Goal: Contribute content: Contribute content

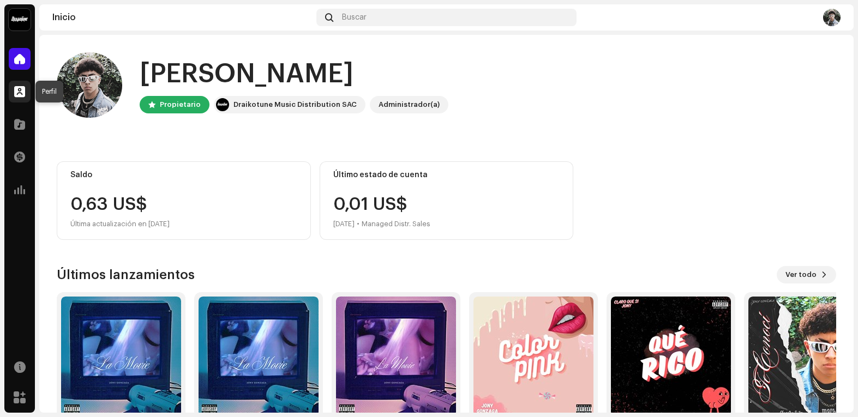
click at [21, 95] on span at bounding box center [19, 91] width 11 height 9
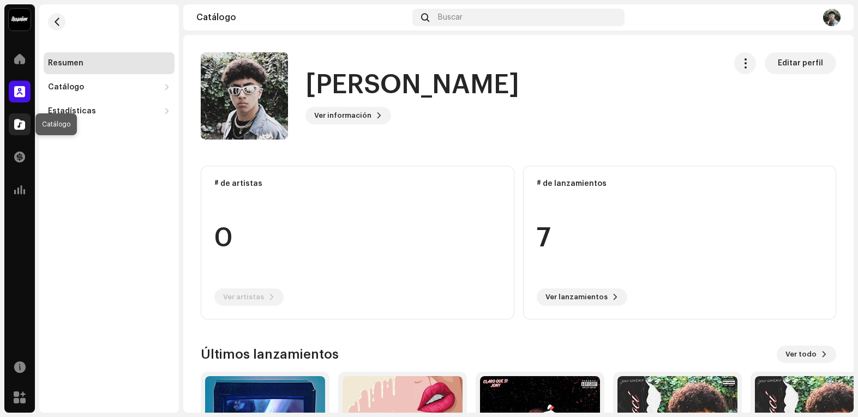
click at [22, 122] on span at bounding box center [19, 124] width 11 height 9
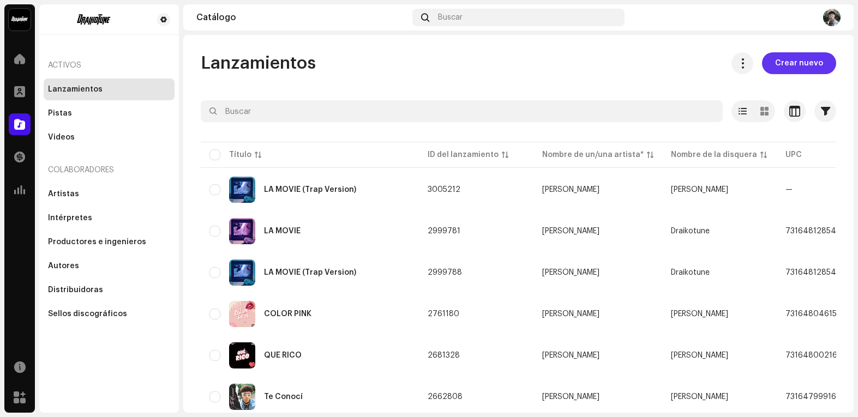
click at [790, 63] on span "Crear nuevo" at bounding box center [799, 63] width 48 height 22
click at [795, 64] on span "Crear nuevo" at bounding box center [799, 63] width 48 height 22
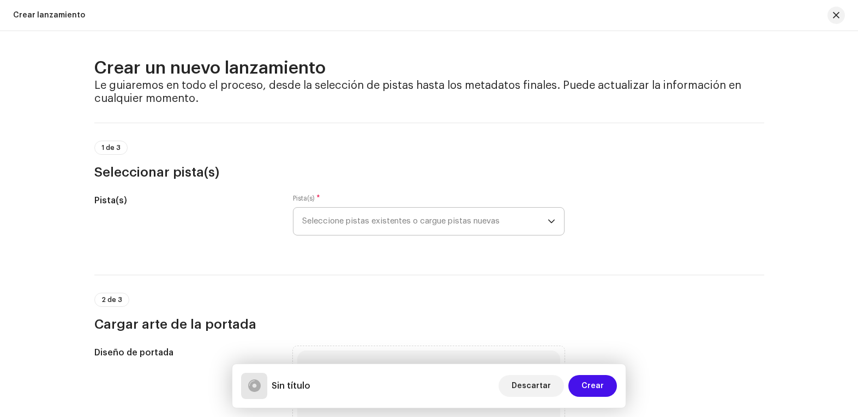
click at [349, 220] on span "Seleccione pistas existentes o cargue pistas nuevas" at bounding box center [424, 221] width 245 height 27
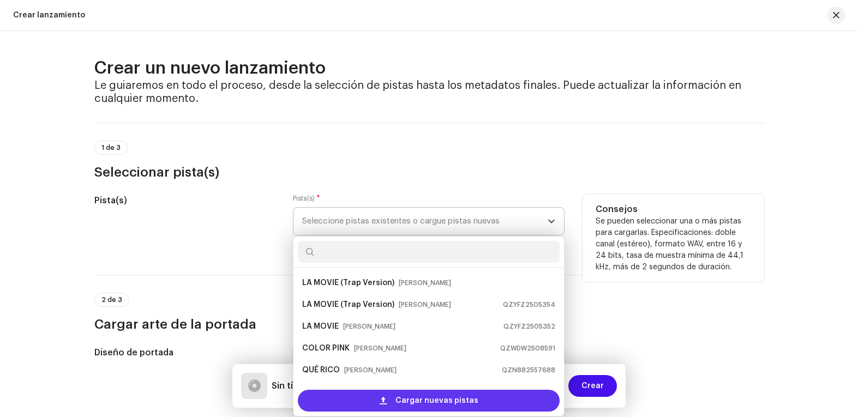
click at [408, 400] on span "Cargar nuevas pistas" at bounding box center [436, 401] width 83 height 22
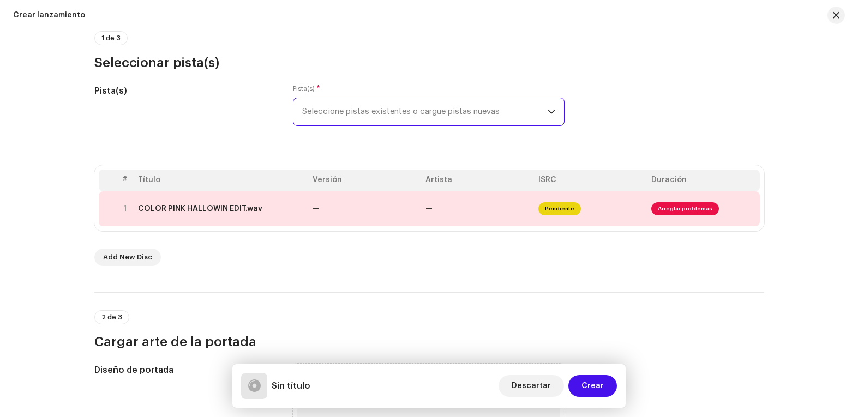
scroll to position [98, 0]
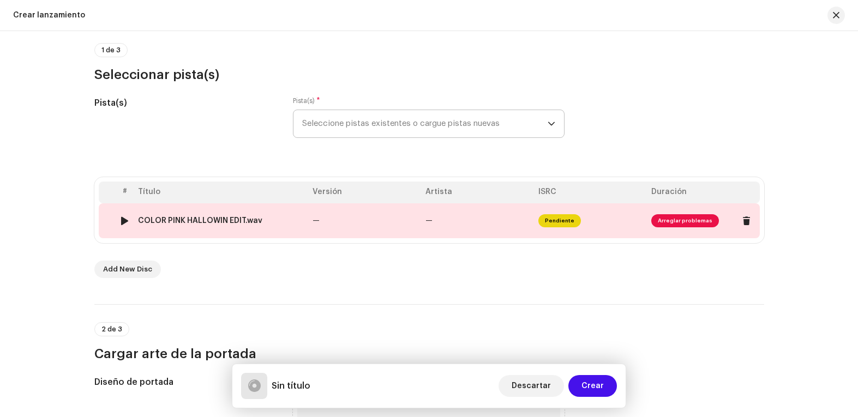
click at [125, 219] on div at bounding box center [125, 221] width 8 height 9
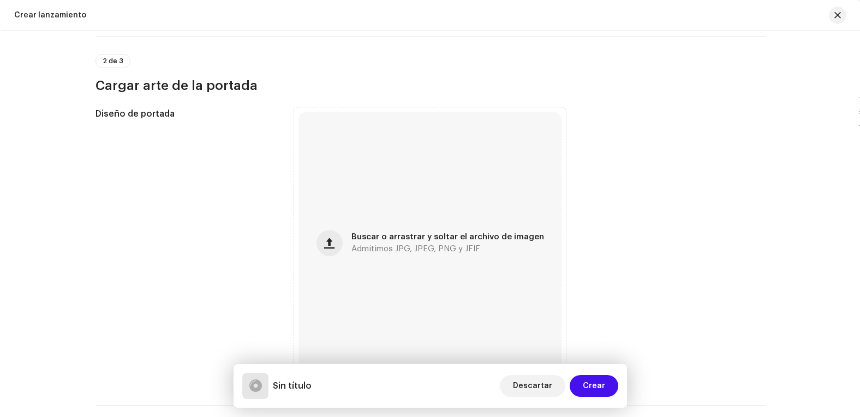
scroll to position [404, 0]
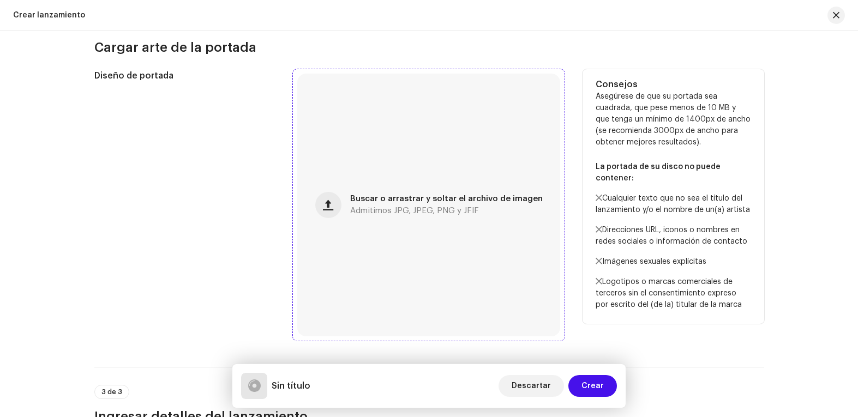
click at [524, 196] on span "Buscar o arrastrar y soltar el archivo de imagen" at bounding box center [446, 199] width 193 height 8
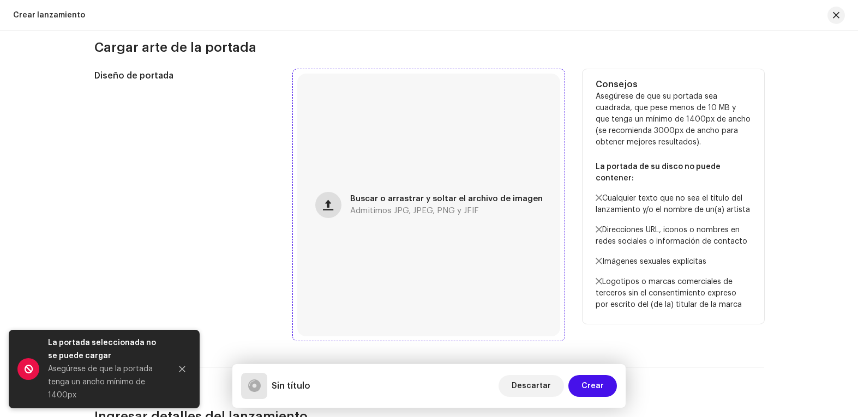
click at [331, 213] on button "button" at bounding box center [328, 205] width 26 height 26
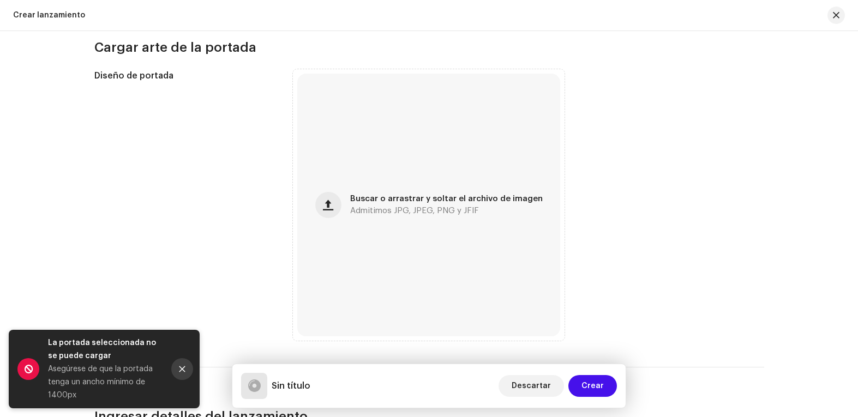
click at [184, 366] on icon "Close" at bounding box center [182, 369] width 8 height 8
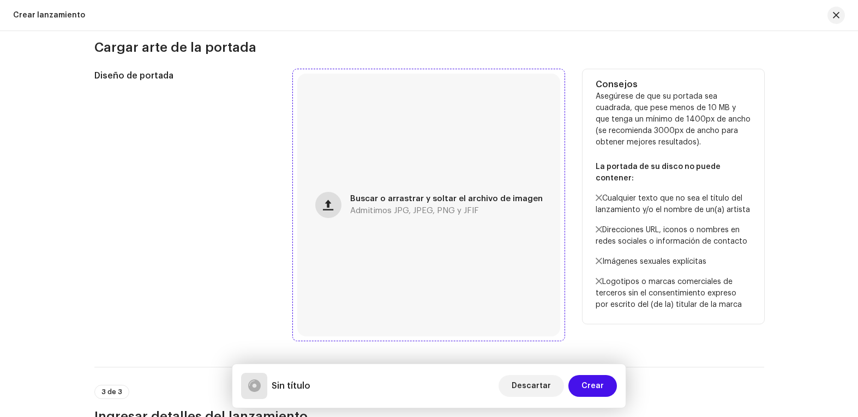
click at [338, 211] on button "button" at bounding box center [328, 205] width 26 height 26
click at [334, 213] on button "button" at bounding box center [328, 205] width 26 height 26
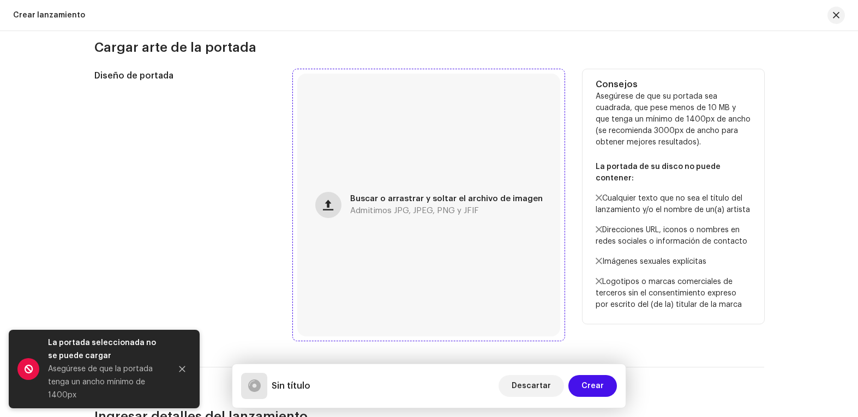
click at [323, 207] on button "button" at bounding box center [328, 205] width 26 height 26
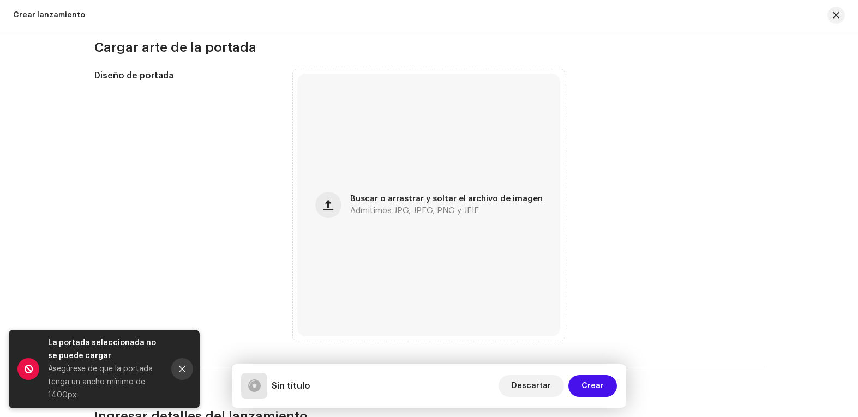
click at [181, 367] on icon "Close" at bounding box center [182, 369] width 8 height 8
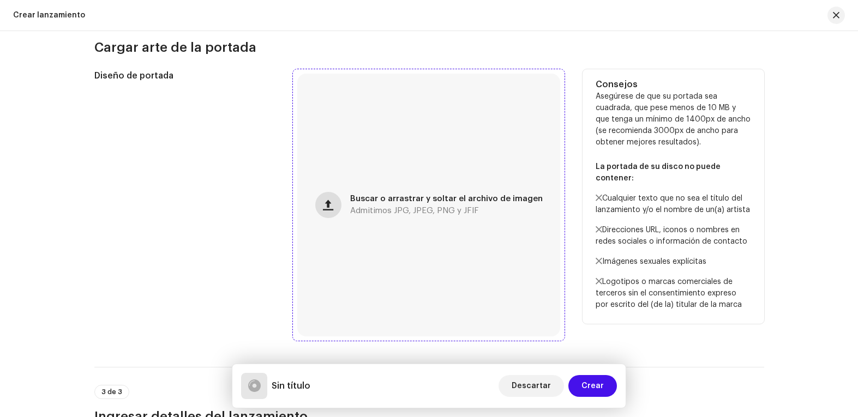
click at [340, 211] on button "button" at bounding box center [328, 205] width 26 height 26
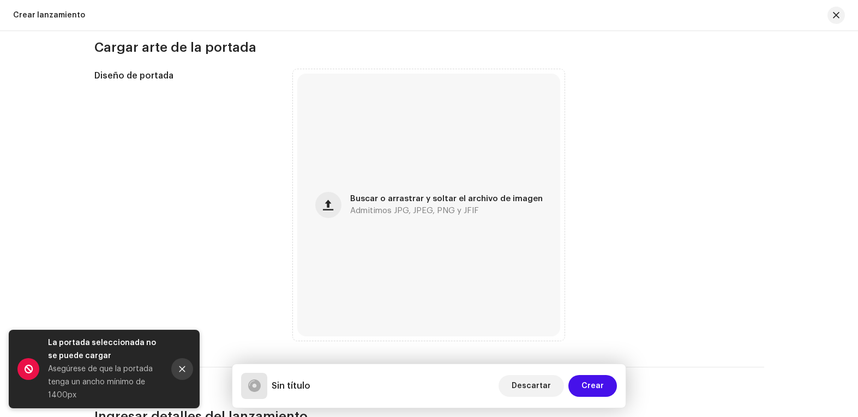
click at [183, 371] on icon "Close" at bounding box center [182, 370] width 6 height 6
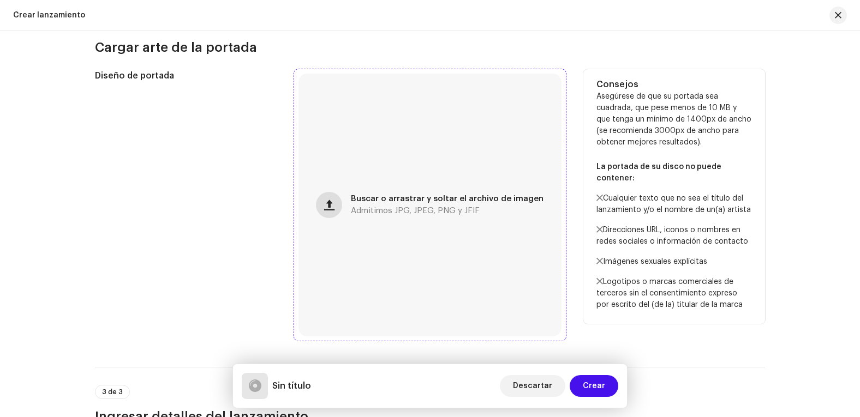
click at [327, 199] on button "button" at bounding box center [329, 205] width 26 height 26
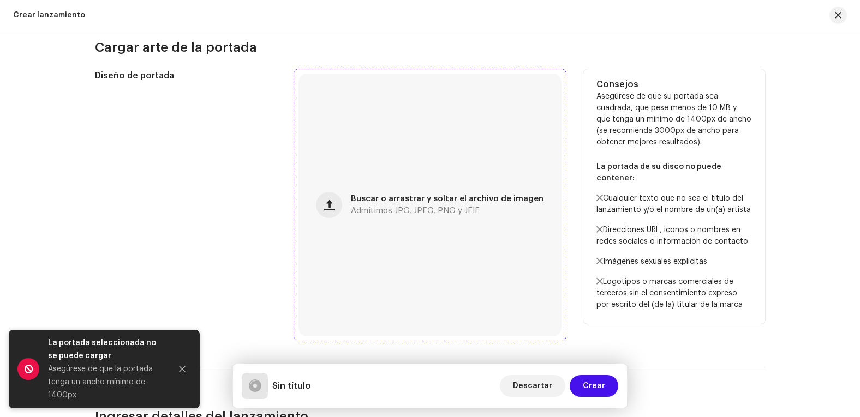
click at [340, 219] on div "Buscar o arrastrar y soltar el archivo de imagen Admitimos JPG, JPEG, PNG y JFIF" at bounding box center [429, 205] width 263 height 263
click at [330, 206] on span "button" at bounding box center [329, 205] width 10 height 9
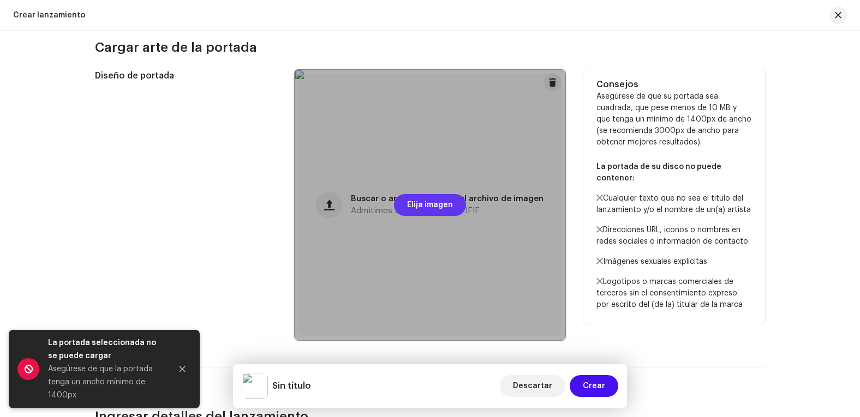
click at [422, 205] on span "Elija imagen" at bounding box center [430, 205] width 46 height 22
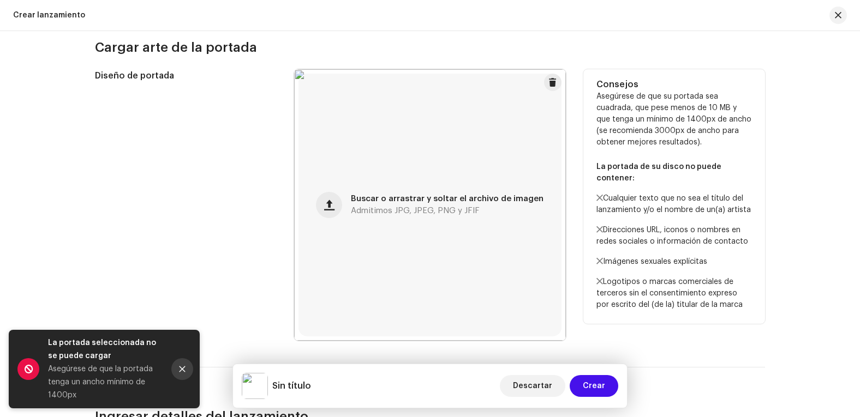
click at [183, 368] on icon "Close" at bounding box center [182, 370] width 6 height 6
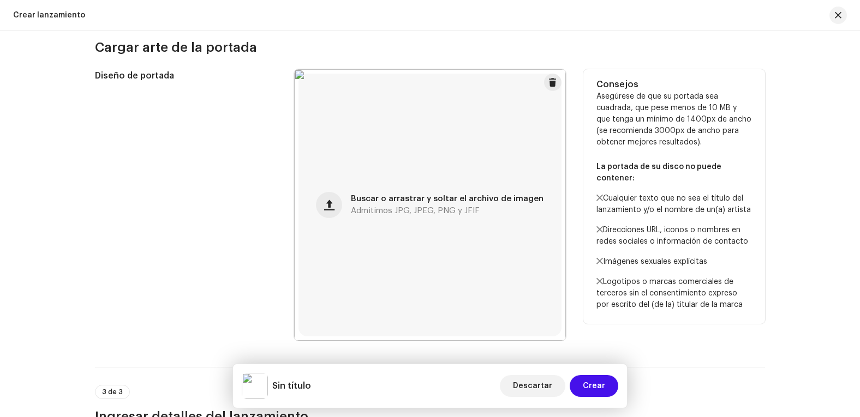
click at [812, 320] on div "Crear un nuevo lanzamiento Le guiaremos en todo el proceso, desde la selección …" at bounding box center [430, 224] width 860 height 386
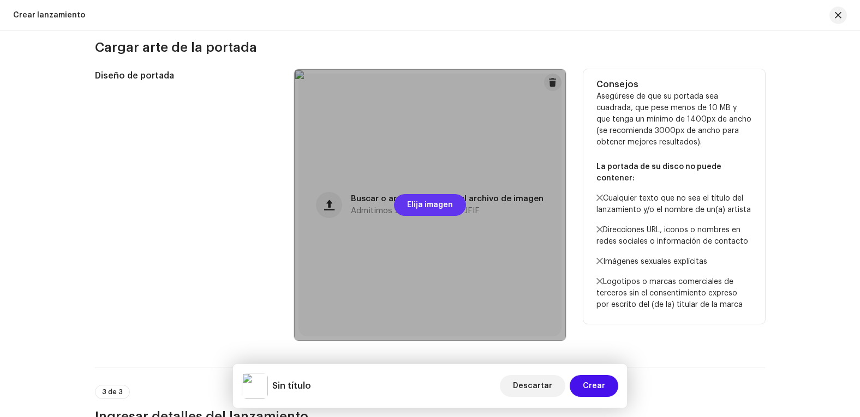
click at [409, 196] on span "Elija imagen" at bounding box center [430, 205] width 46 height 22
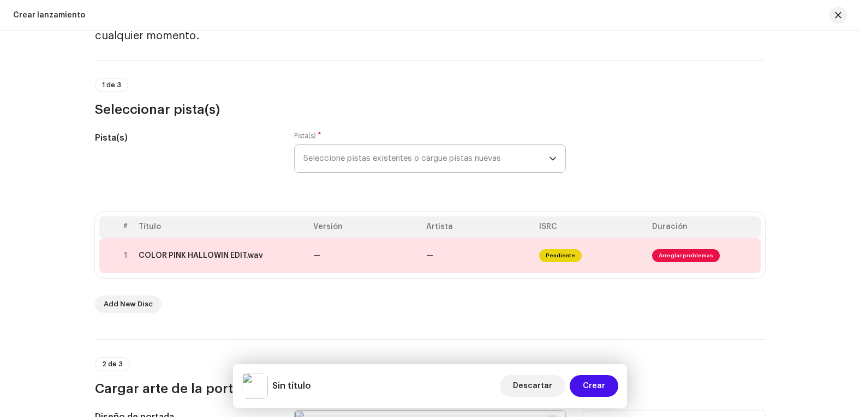
scroll to position [0, 0]
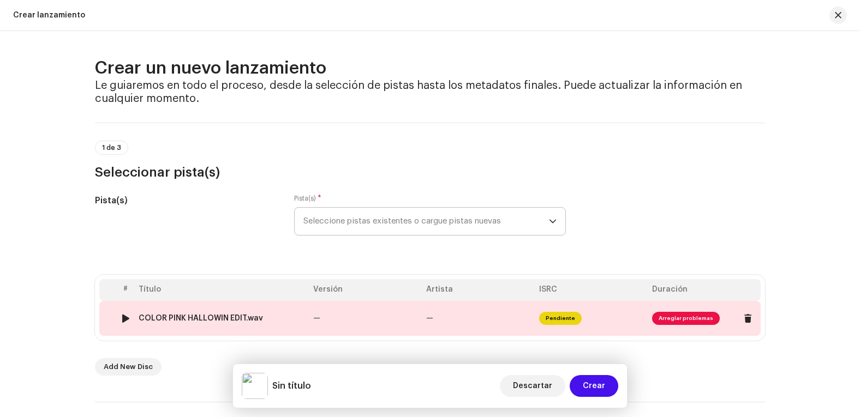
click at [124, 314] on div at bounding box center [126, 318] width 8 height 9
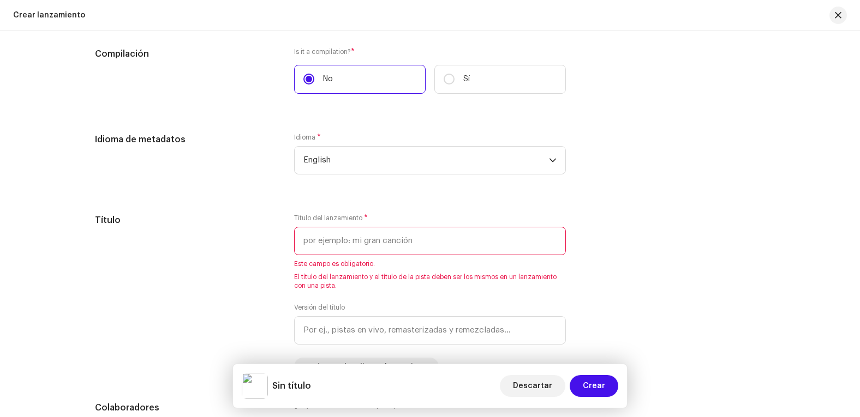
scroll to position [871, 0]
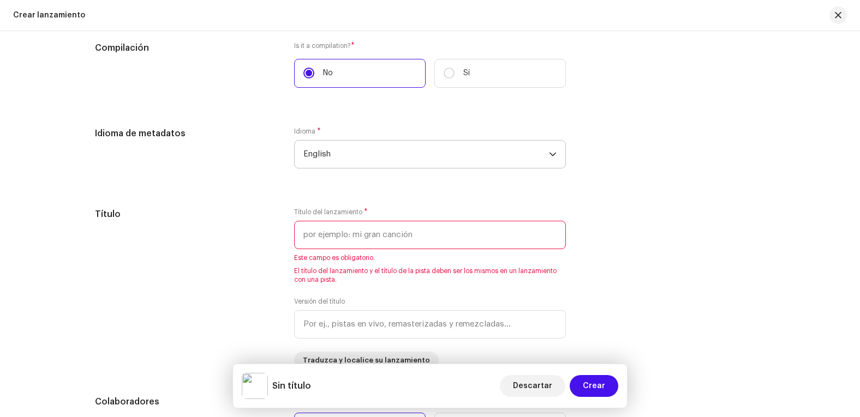
click at [549, 152] on icon "dropdown trigger" at bounding box center [553, 155] width 8 height 8
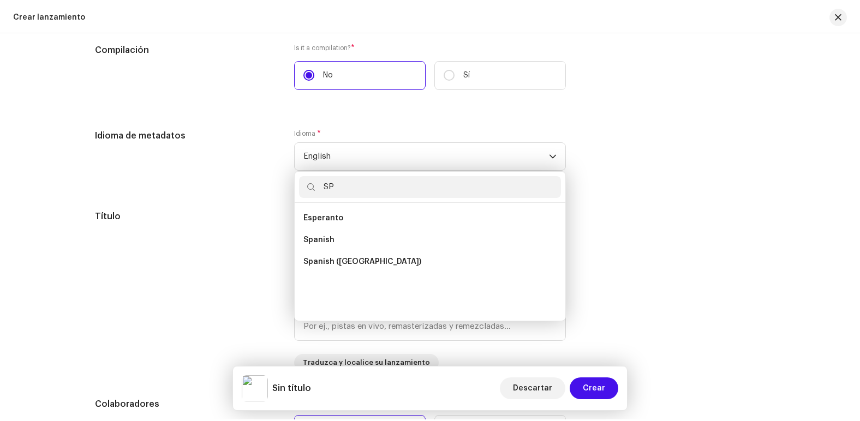
scroll to position [0, 0]
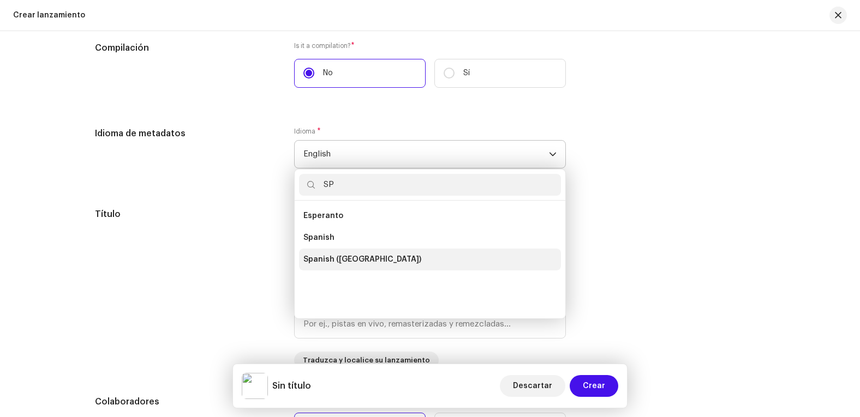
type input "SP"
click at [358, 255] on span "Spanish (Latin America)" at bounding box center [362, 259] width 118 height 11
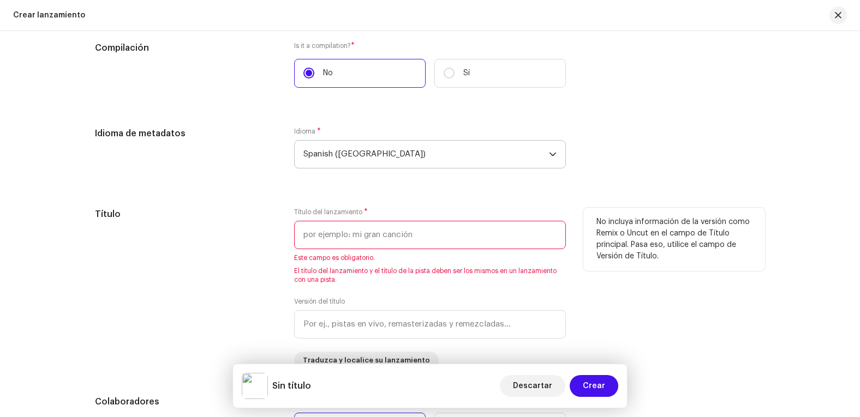
click at [402, 239] on input "text" at bounding box center [430, 235] width 272 height 28
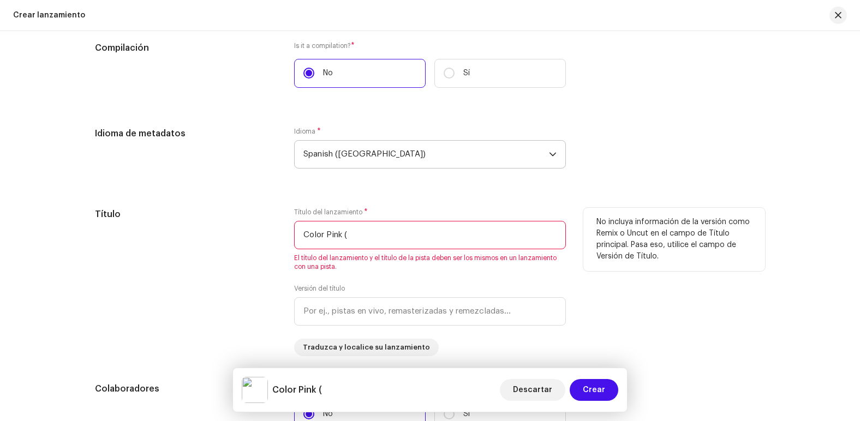
click at [349, 233] on input "Color Pink (" at bounding box center [430, 235] width 272 height 28
paste input "Halloween edition"
click at [339, 232] on input "Color Pink (Halloween edition)" at bounding box center [430, 235] width 272 height 28
type input "COLOR PINK ([DATE] edition)"
click at [246, 250] on div "Título" at bounding box center [186, 282] width 182 height 148
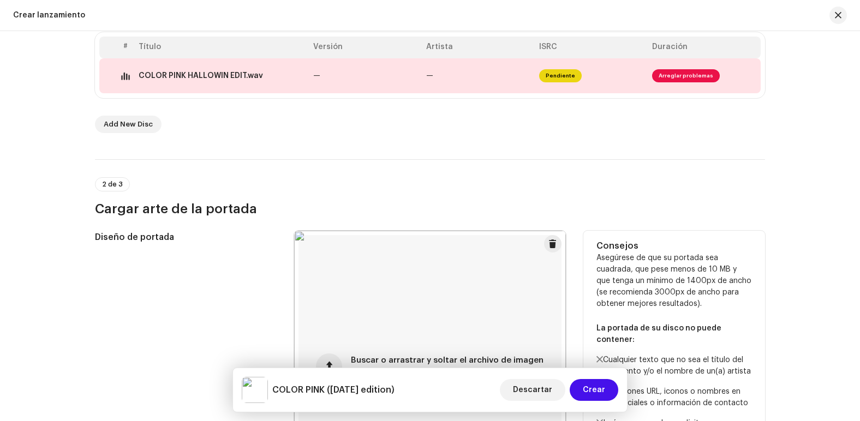
scroll to position [196, 0]
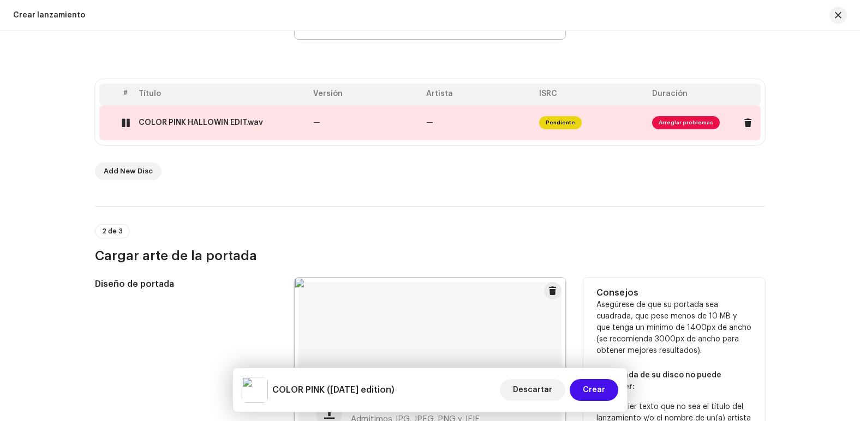
click at [689, 121] on span "Arreglar problemas" at bounding box center [686, 122] width 68 height 13
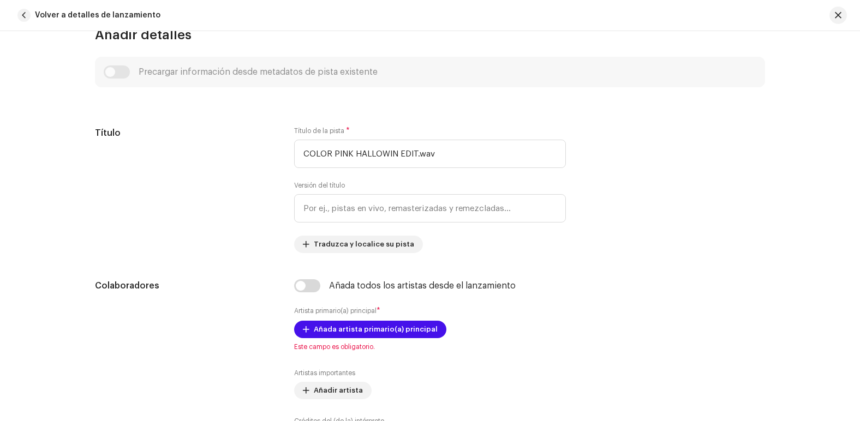
scroll to position [399, 0]
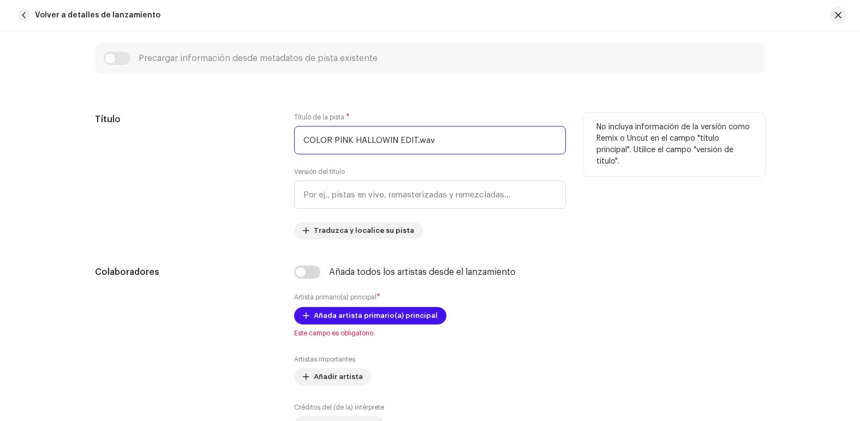
click at [442, 137] on input "COLOR PINK HALLOWIN EDIT.wav" at bounding box center [430, 140] width 272 height 28
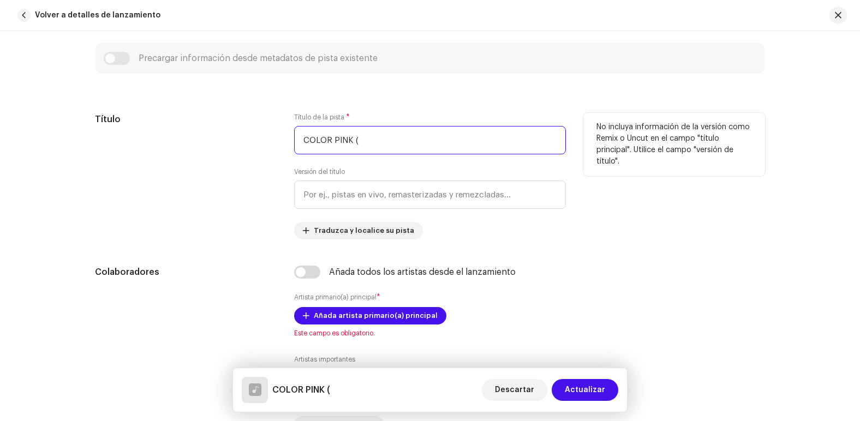
paste input "Halloween edition"
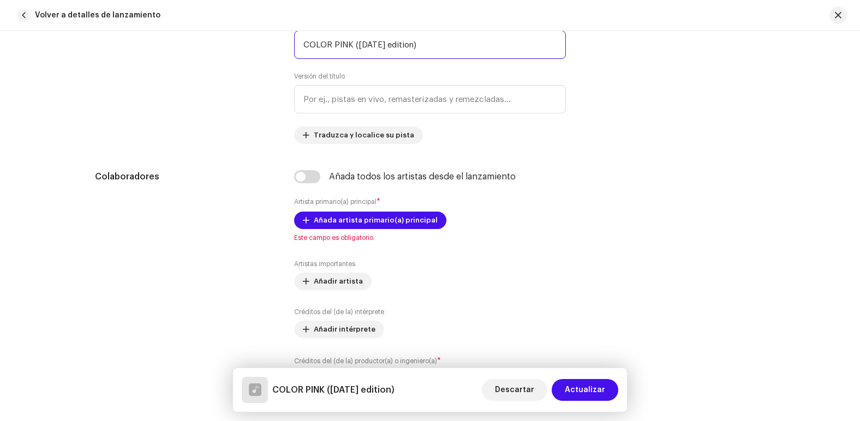
scroll to position [504, 0]
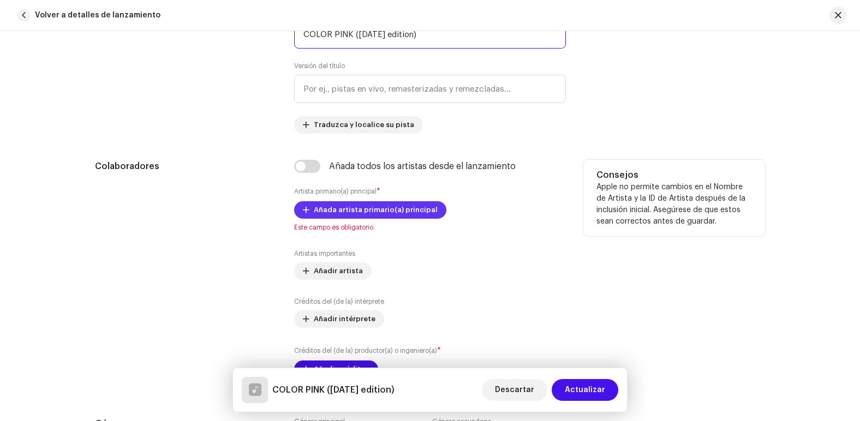
type input "COLOR PINK ([DATE] edition)"
click at [405, 209] on span "Añada artista primario(a) principal" at bounding box center [376, 210] width 124 height 22
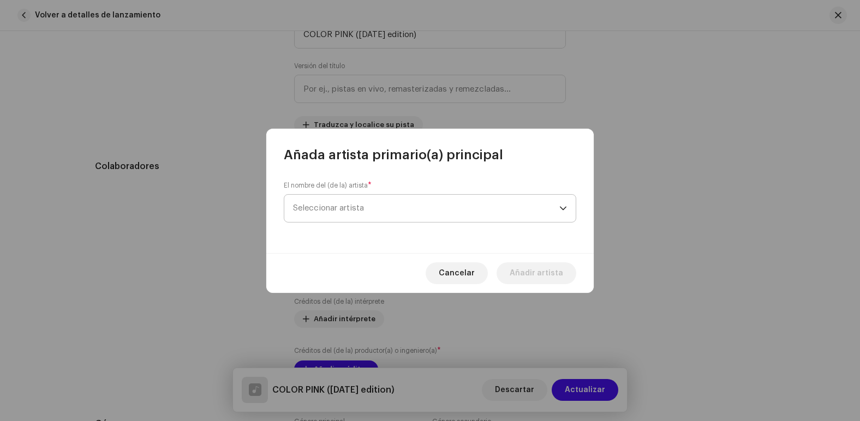
click at [509, 213] on span "Seleccionar artista" at bounding box center [426, 208] width 266 height 27
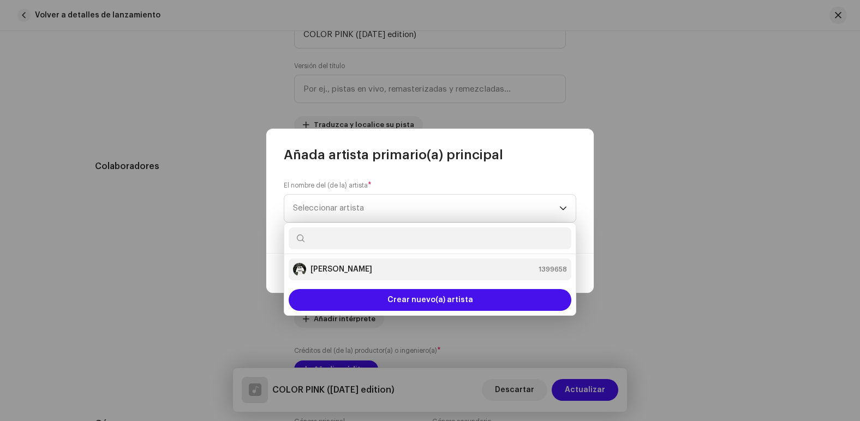
click at [345, 268] on strong "[PERSON_NAME]" at bounding box center [341, 269] width 62 height 11
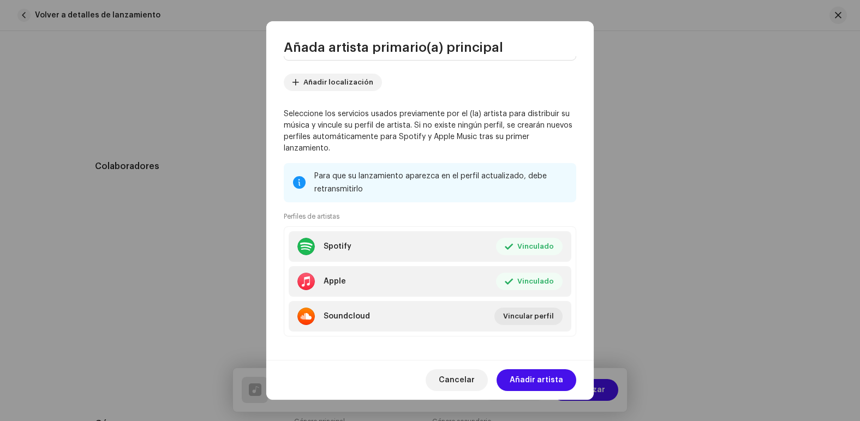
scroll to position [61, 0]
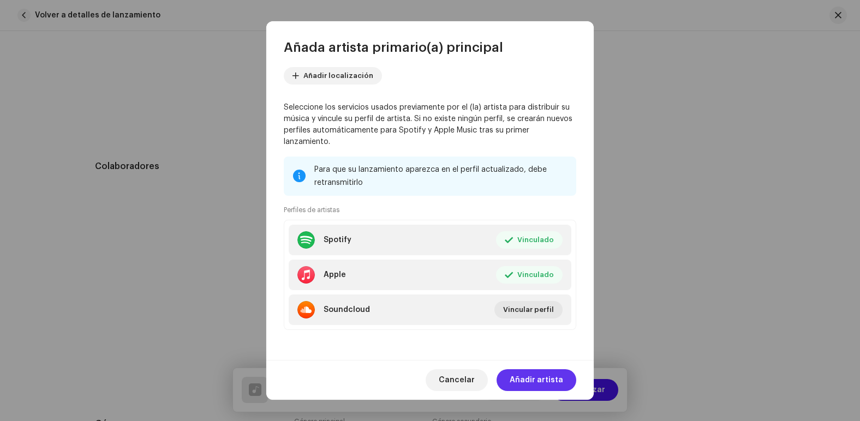
click at [530, 377] on span "Añadir artista" at bounding box center [535, 380] width 53 height 22
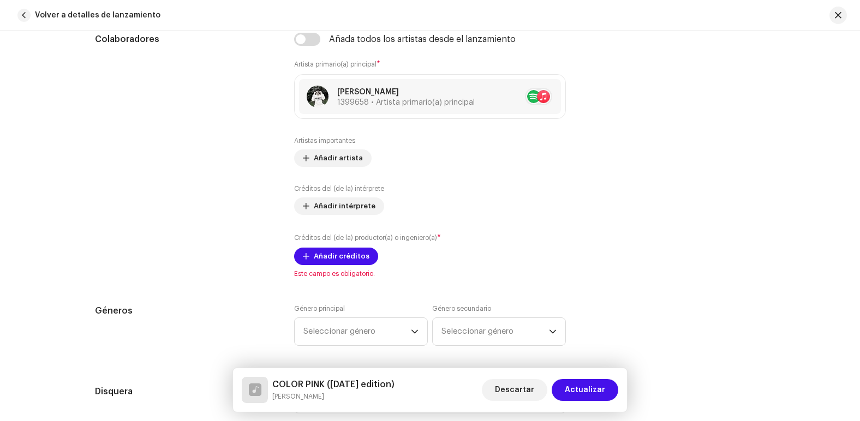
scroll to position [635, 0]
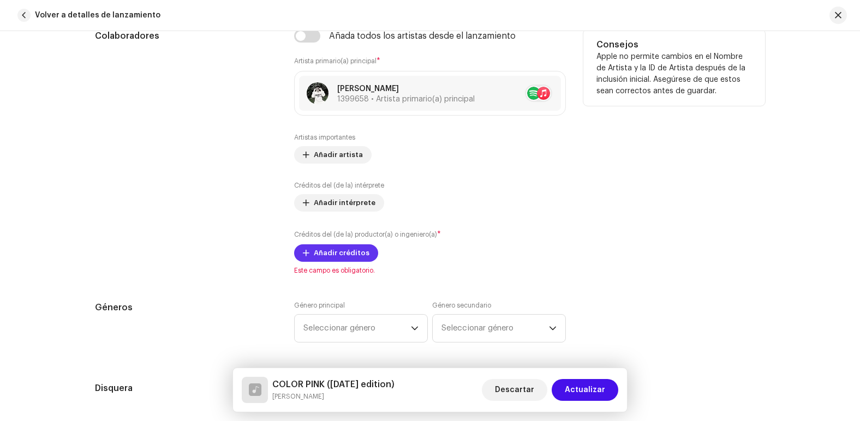
click at [346, 254] on span "Añadir créditos" at bounding box center [342, 253] width 56 height 22
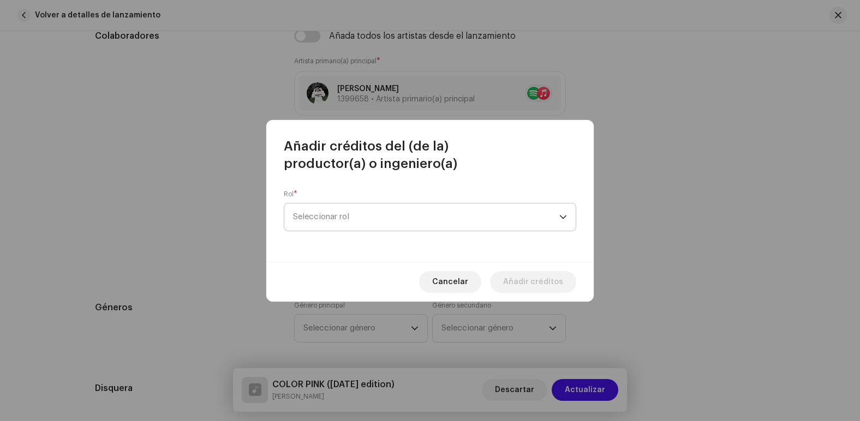
click at [468, 212] on span "Seleccionar rol" at bounding box center [426, 216] width 266 height 27
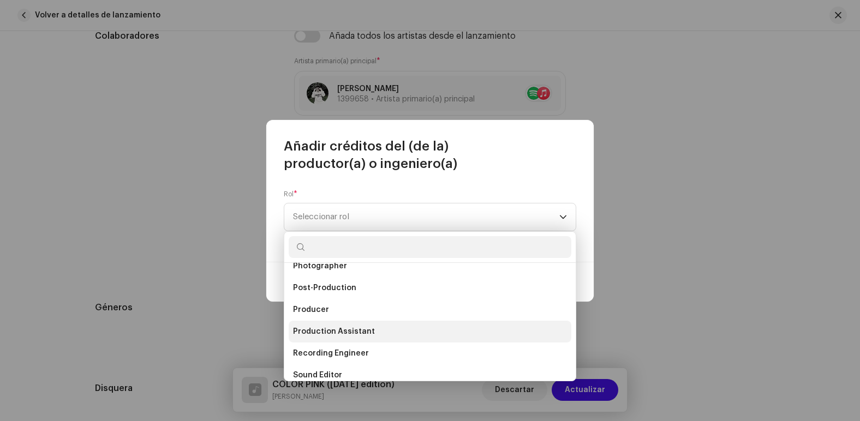
scroll to position [400, 0]
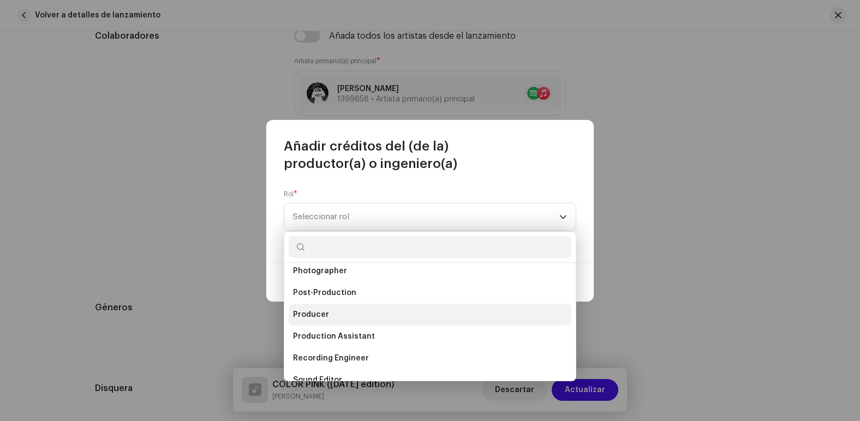
click at [317, 310] on span "Producer" at bounding box center [311, 314] width 36 height 11
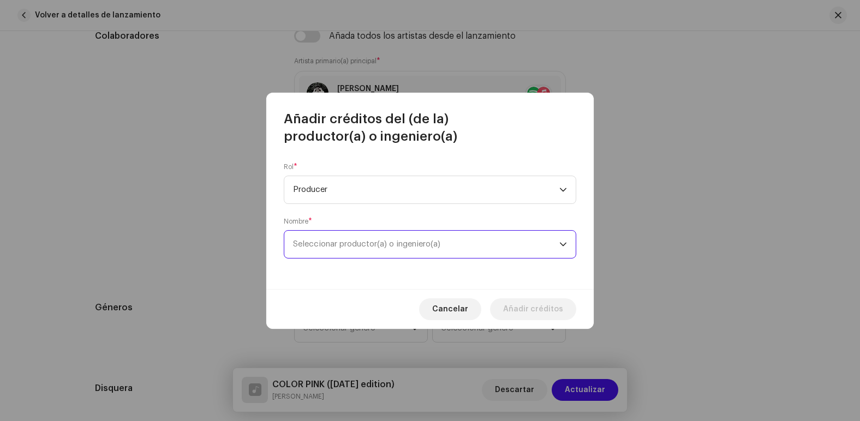
click at [438, 251] on span "Seleccionar productor(a) o ingeniero(a)" at bounding box center [426, 244] width 266 height 27
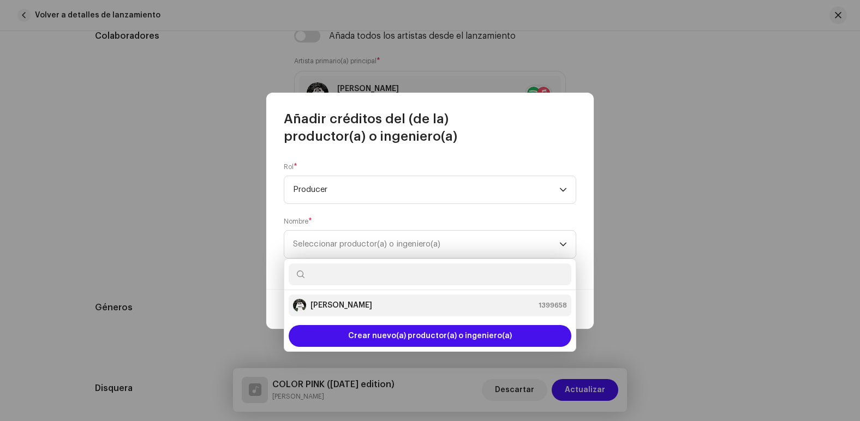
click at [385, 310] on div "Jony Gonzaga 1399658" at bounding box center [430, 305] width 274 height 13
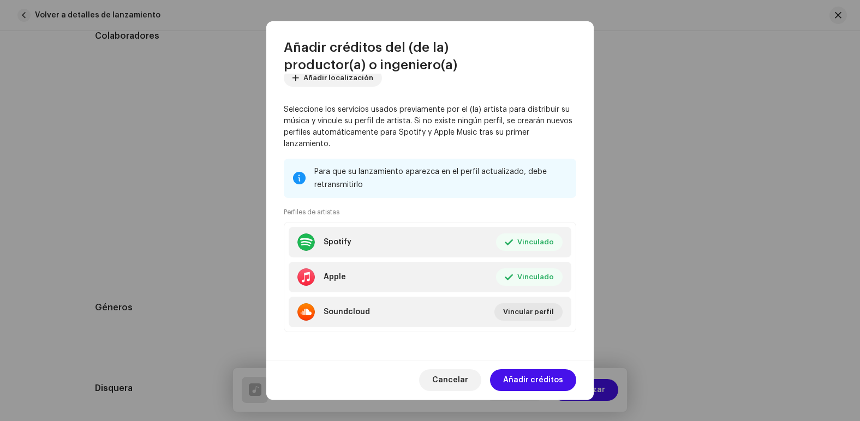
scroll to position [133, 0]
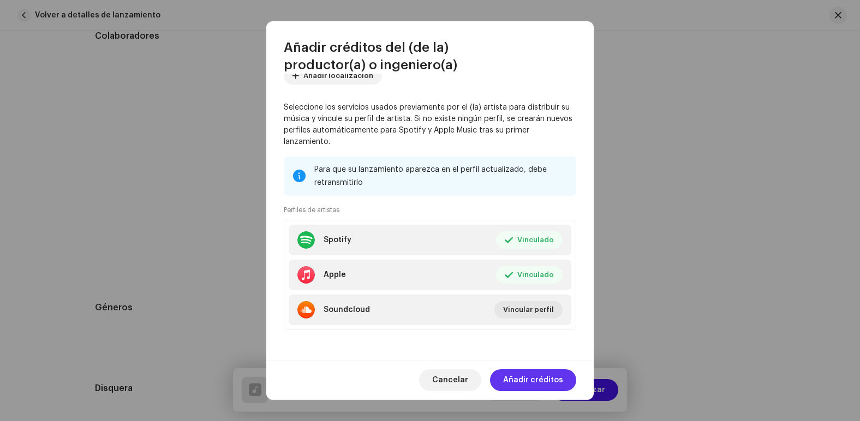
click at [532, 375] on span "Añadir créditos" at bounding box center [533, 380] width 60 height 22
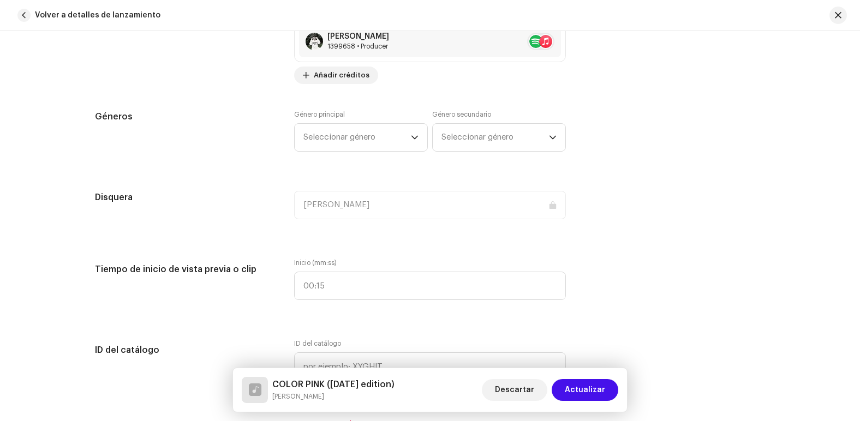
scroll to position [861, 0]
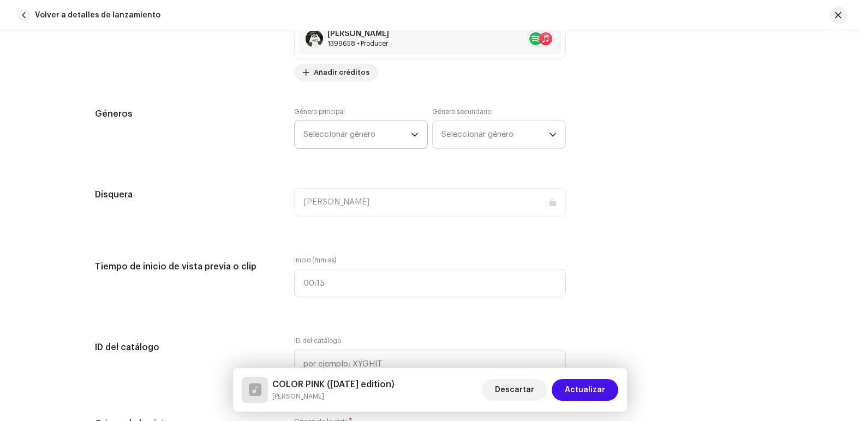
click at [407, 134] on span "Seleccionar género" at bounding box center [356, 134] width 107 height 27
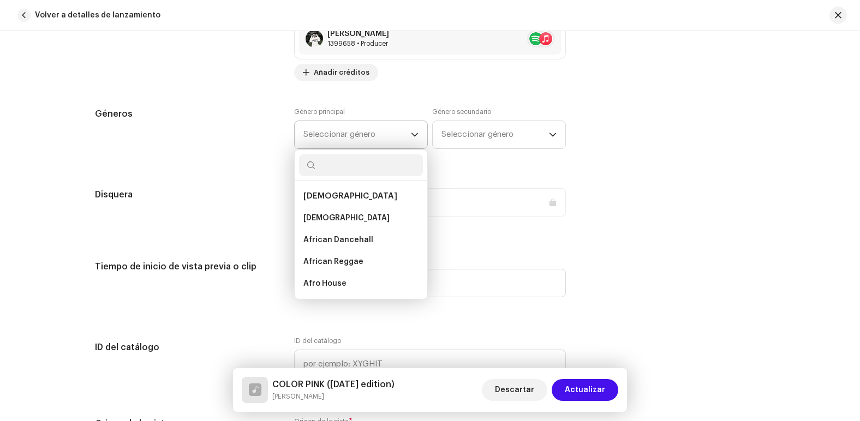
click at [411, 134] on icon "dropdown trigger" at bounding box center [414, 135] width 7 height 4
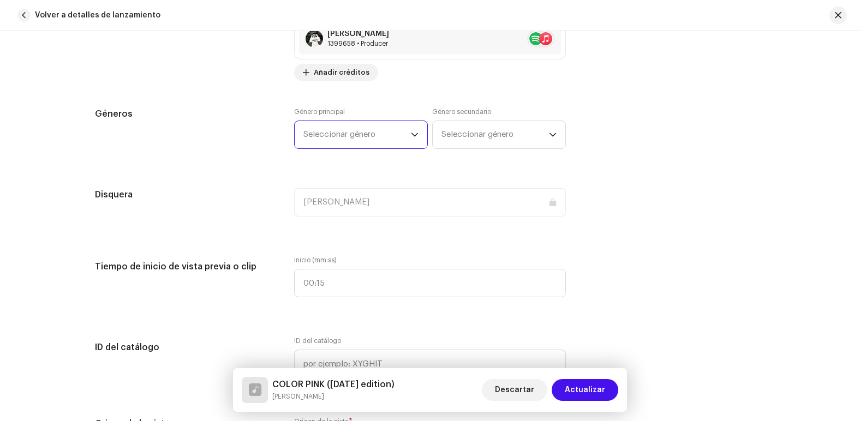
click at [402, 134] on span "Seleccionar género" at bounding box center [356, 134] width 107 height 27
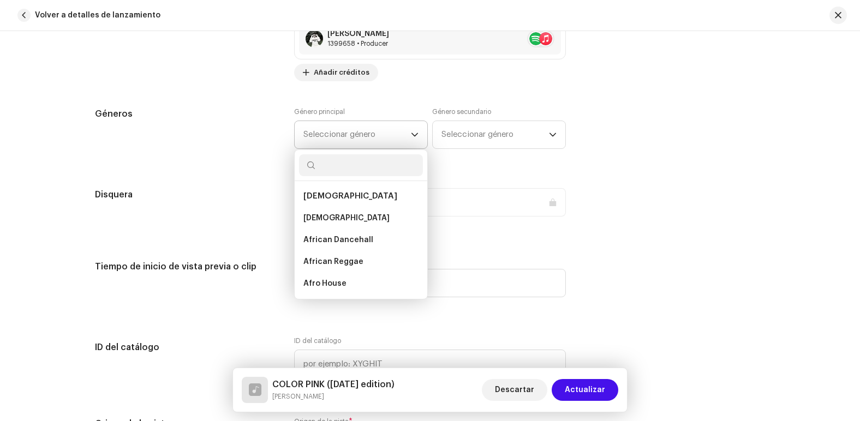
click at [415, 134] on icon "dropdown trigger" at bounding box center [415, 135] width 8 height 8
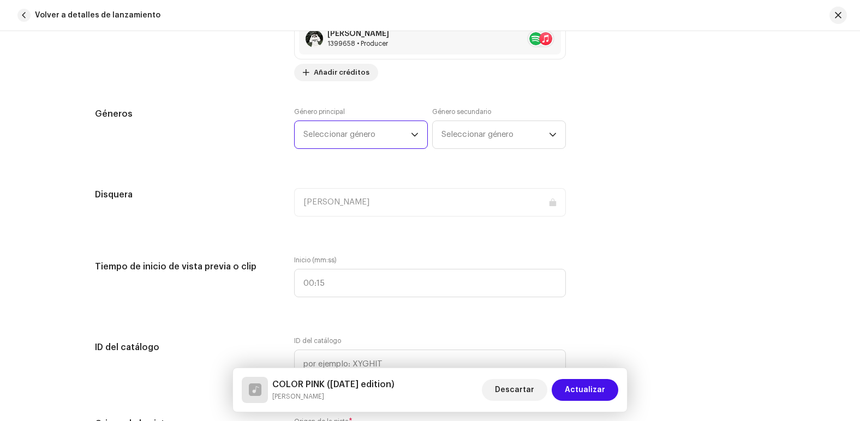
click at [363, 127] on span "Seleccionar género" at bounding box center [356, 134] width 107 height 27
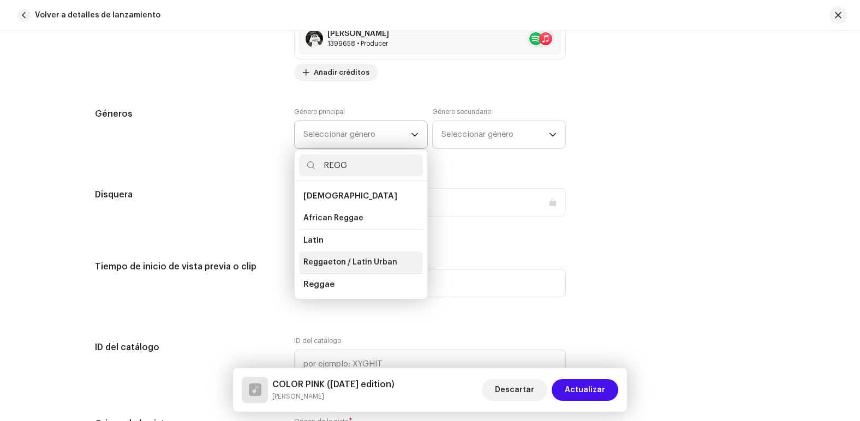
type input "REGG"
click at [387, 257] on span "Reggaeton / Latin Urban" at bounding box center [350, 262] width 94 height 11
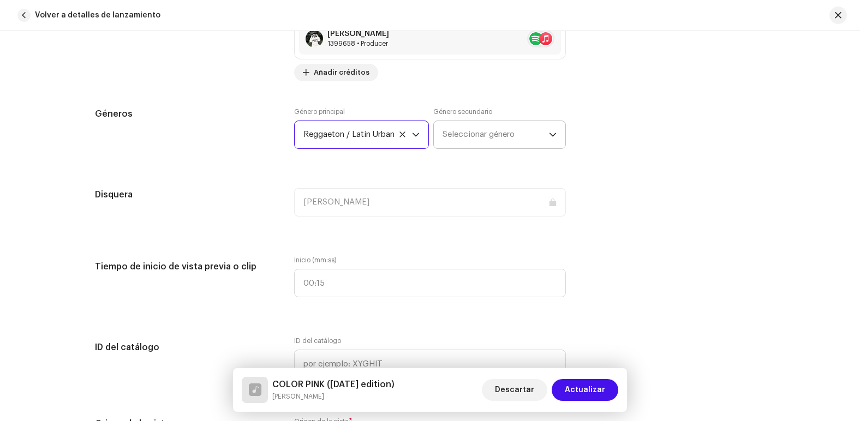
click at [537, 130] on span "Seleccionar género" at bounding box center [495, 134] width 106 height 27
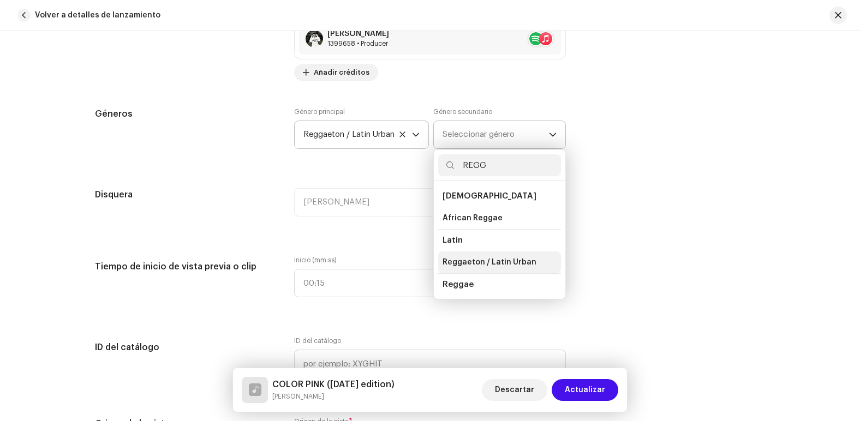
type input "REGG"
click at [516, 262] on span "Reggaeton / Latin Urban" at bounding box center [489, 262] width 94 height 11
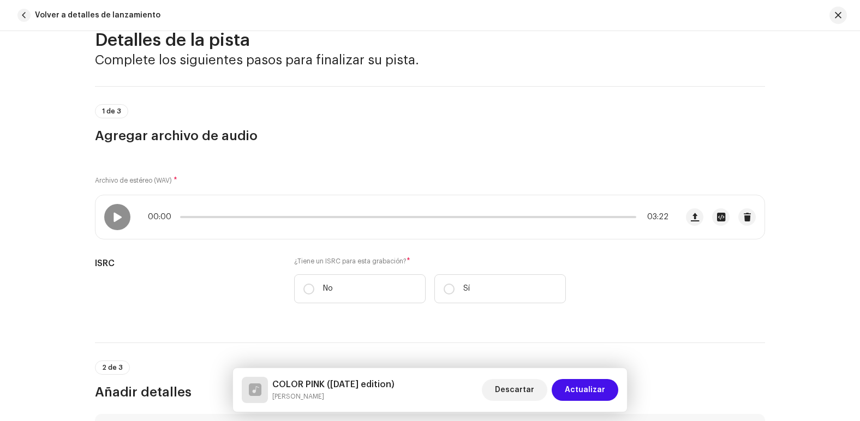
scroll to position [0, 0]
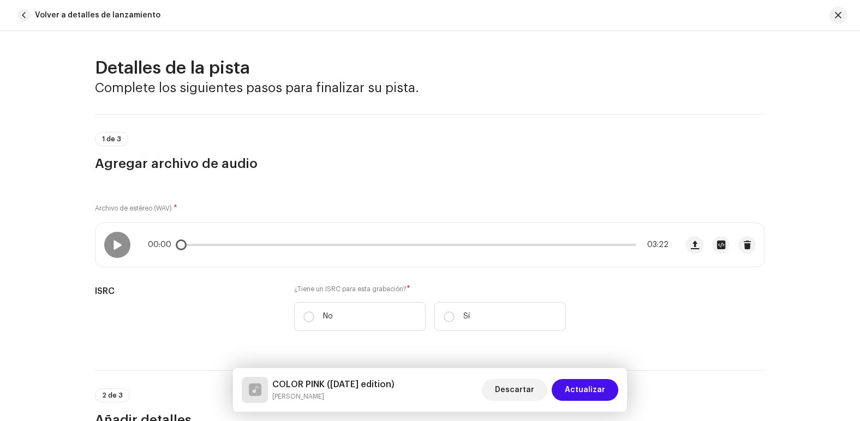
click at [218, 246] on div "00:00 03:22" at bounding box center [408, 245] width 520 height 9
click at [225, 241] on div "00:00 03:22" at bounding box center [408, 245] width 520 height 9
click at [112, 243] on span at bounding box center [116, 245] width 9 height 9
click at [203, 241] on div "00:03 03:22" at bounding box center [408, 245] width 520 height 9
drag, startPoint x: 177, startPoint y: 243, endPoint x: 200, endPoint y: 248, distance: 22.9
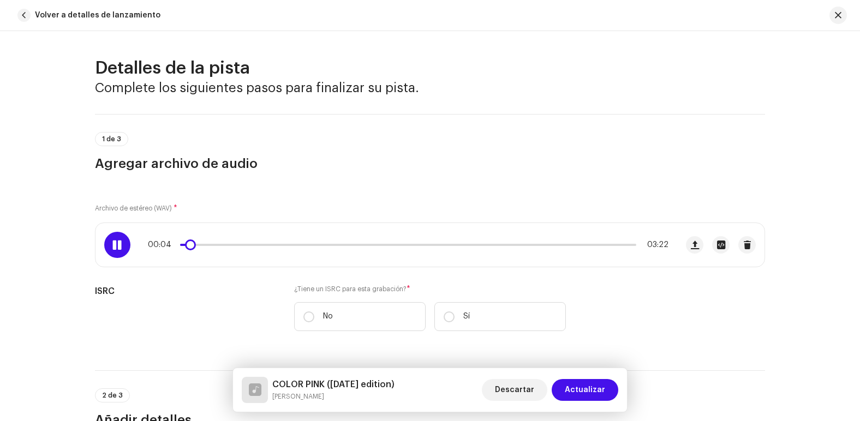
click at [200, 248] on div "00:04 03:22" at bounding box center [408, 245] width 520 height 9
drag, startPoint x: 190, startPoint y: 247, endPoint x: 219, endPoint y: 249, distance: 29.0
click at [219, 249] on div "00:16 03:22" at bounding box center [408, 245] width 520 height 9
click at [115, 247] on span at bounding box center [116, 245] width 9 height 9
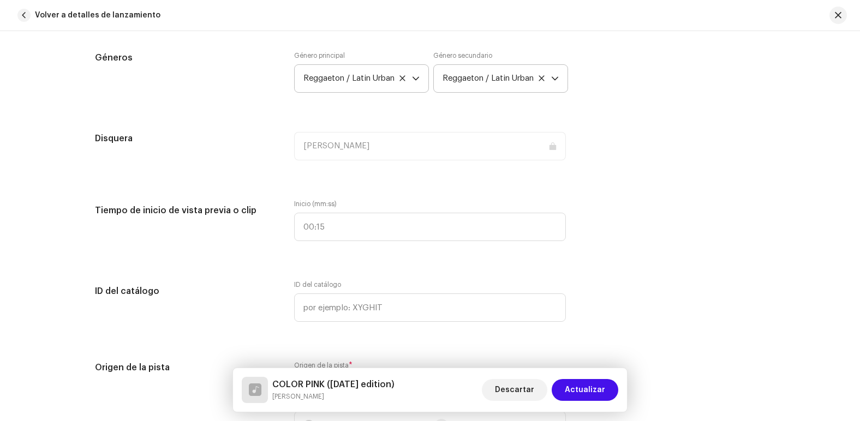
scroll to position [959, 0]
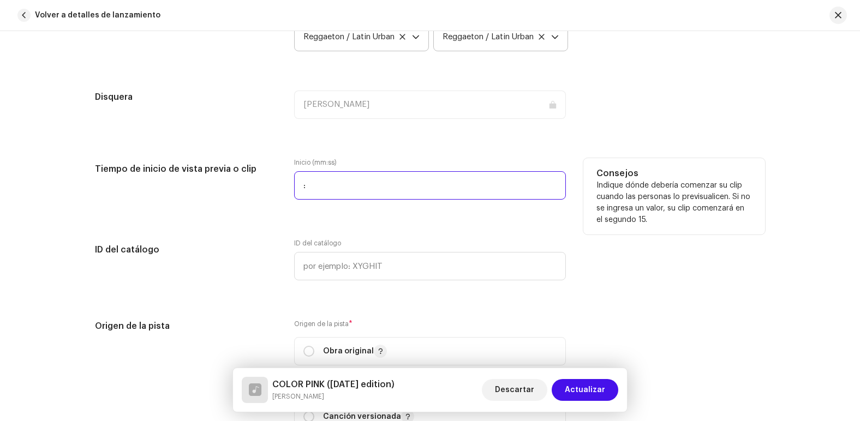
click at [337, 187] on input ":" at bounding box center [430, 185] width 272 height 28
click at [303, 184] on input ":" at bounding box center [430, 185] width 272 height 28
type input "0:26"
click at [674, 199] on p "Indique dónde debería comenzar su clip cuando las personas lo previsualicen. Si…" at bounding box center [673, 203] width 155 height 46
click at [364, 188] on input ":" at bounding box center [430, 185] width 272 height 28
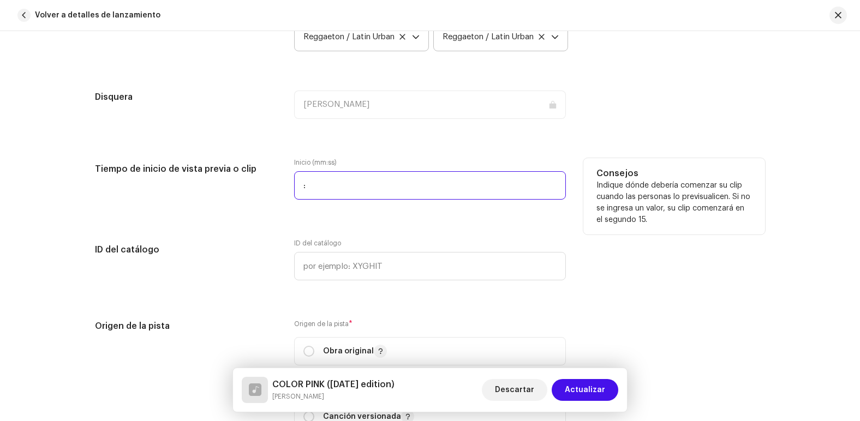
click at [302, 185] on input ":" at bounding box center [430, 185] width 272 height 28
type input "00:26"
click at [351, 187] on input "00:26" at bounding box center [430, 185] width 272 height 28
click at [337, 186] on input "00:26" at bounding box center [430, 185] width 272 height 28
click at [268, 208] on div "Tiempo de inicio de vista previa o clip" at bounding box center [186, 185] width 182 height 55
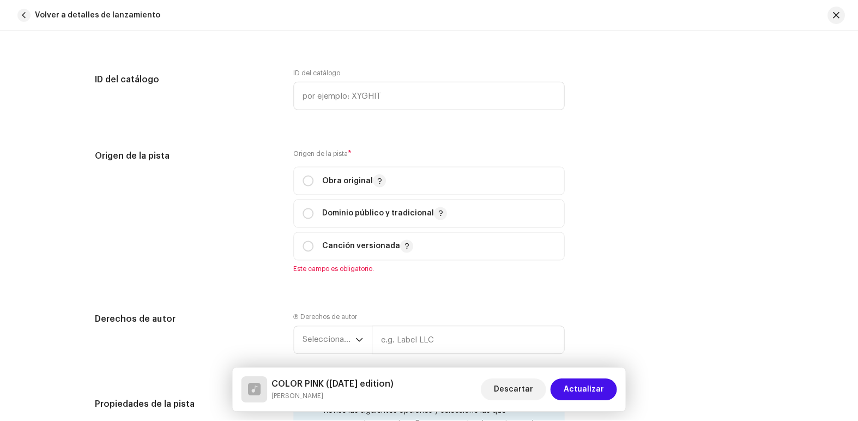
scroll to position [1136, 0]
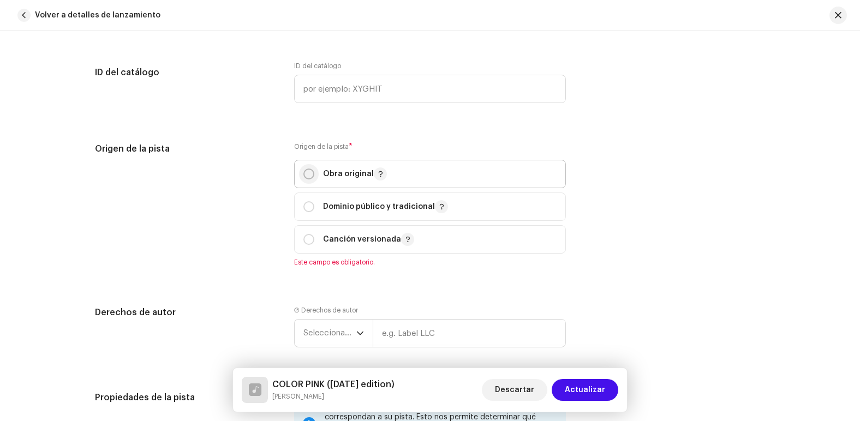
click at [305, 172] on input "radio" at bounding box center [308, 174] width 11 height 11
radio input "true"
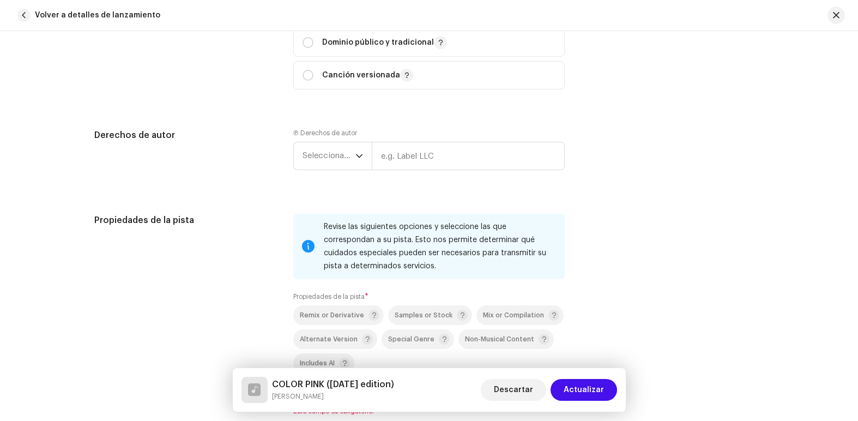
scroll to position [1280, 0]
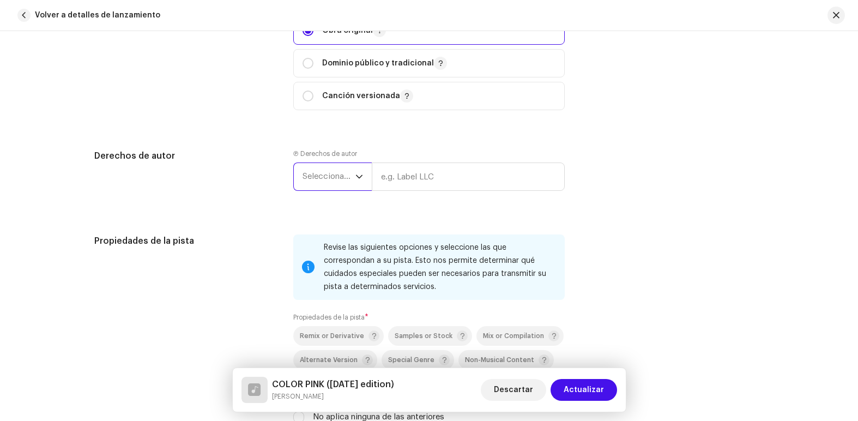
click at [349, 176] on span "Seleccionar año" at bounding box center [329, 176] width 53 height 27
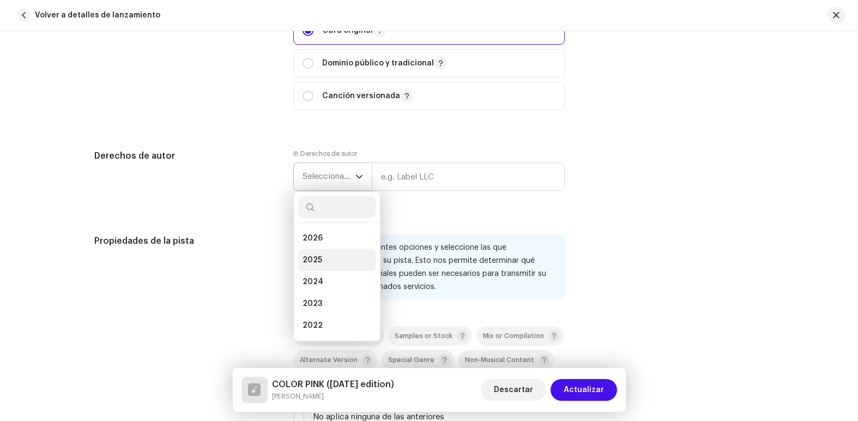
click at [331, 260] on li "2025" at bounding box center [336, 260] width 77 height 22
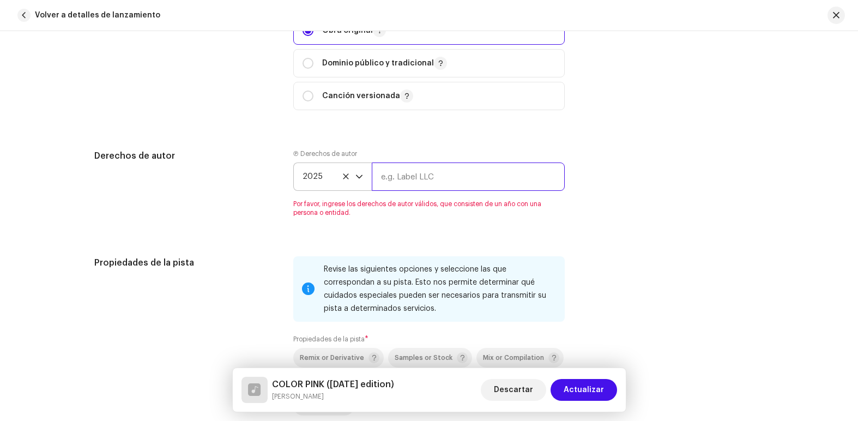
click at [407, 177] on input "text" at bounding box center [468, 177] width 193 height 28
type input "[PERSON_NAME]"
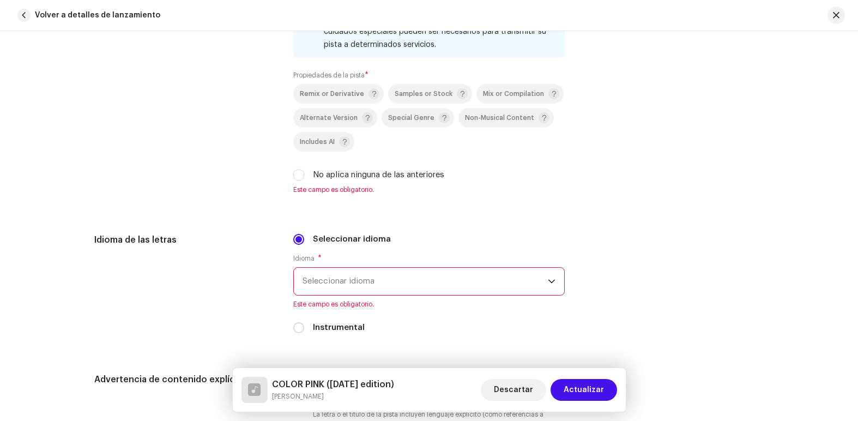
scroll to position [1525, 0]
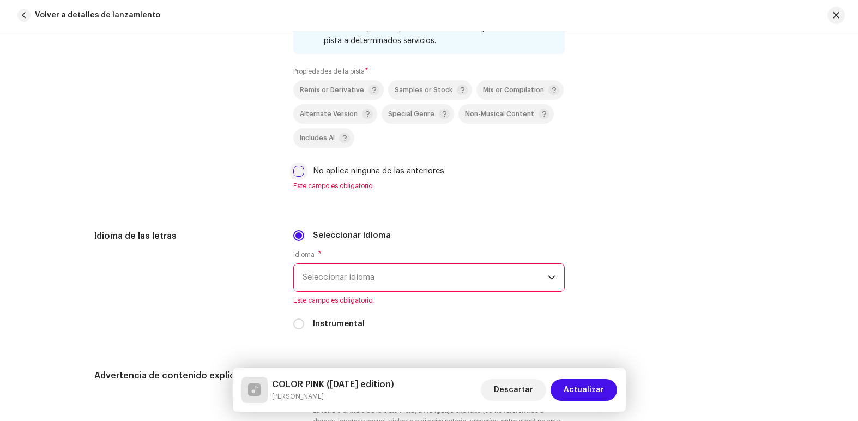
click at [297, 172] on input "No aplica ninguna de las anteriores" at bounding box center [298, 171] width 11 height 11
checkbox input "true"
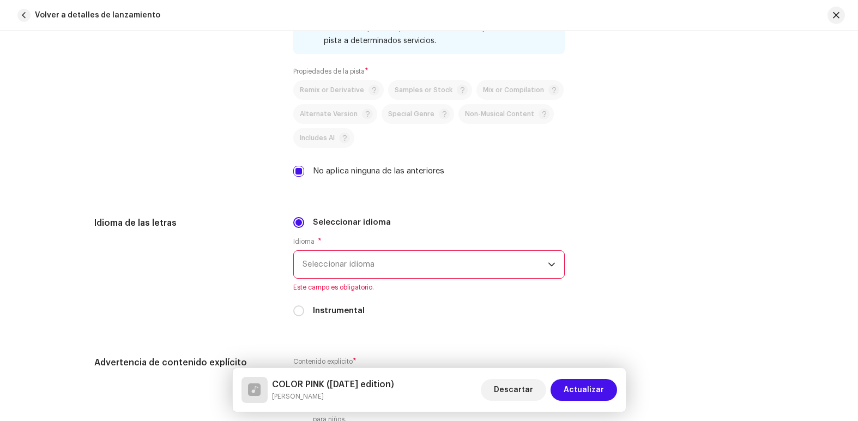
click at [356, 266] on span "Seleccionar idioma" at bounding box center [425, 264] width 245 height 27
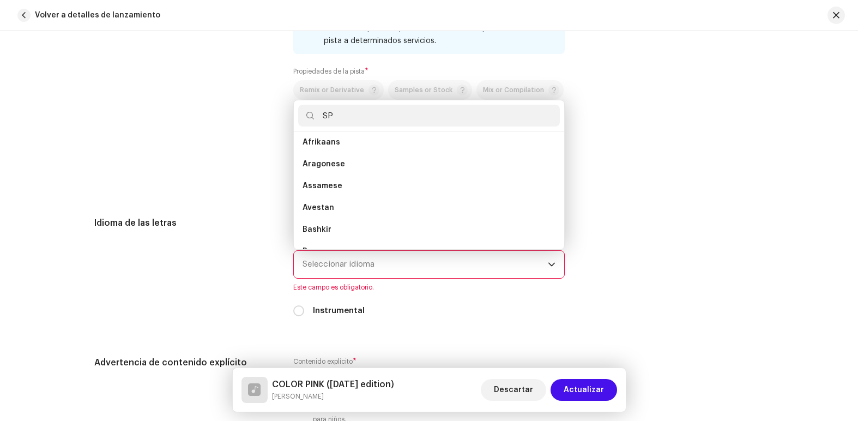
scroll to position [0, 0]
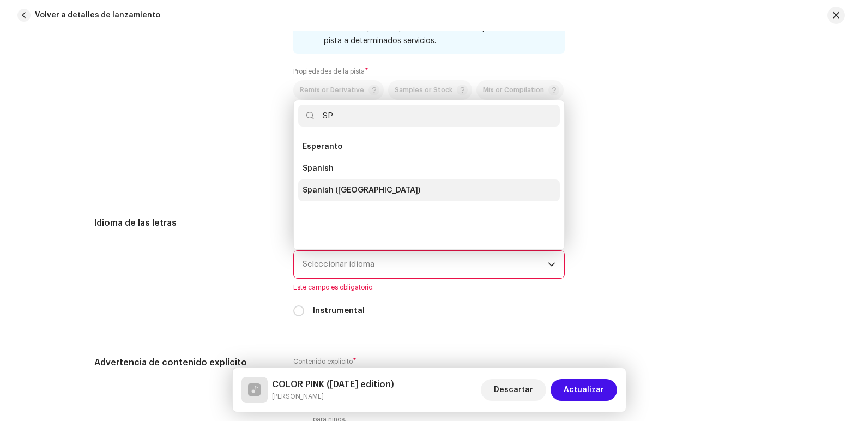
type input "SP"
click at [349, 188] on span "Spanish (Latin America)" at bounding box center [362, 190] width 118 height 11
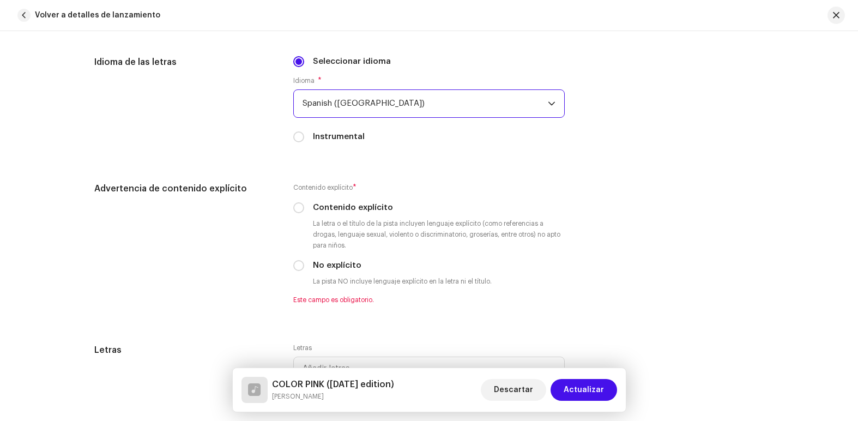
scroll to position [1717, 0]
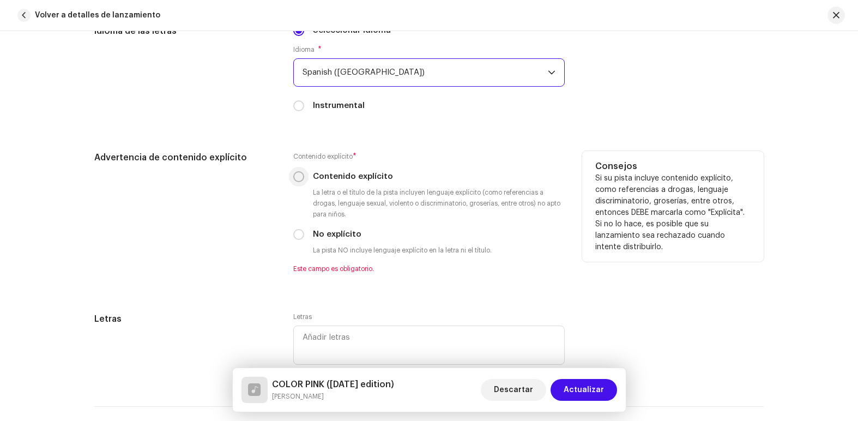
click at [297, 177] on input "Contenido explícito" at bounding box center [298, 176] width 11 height 11
radio input "true"
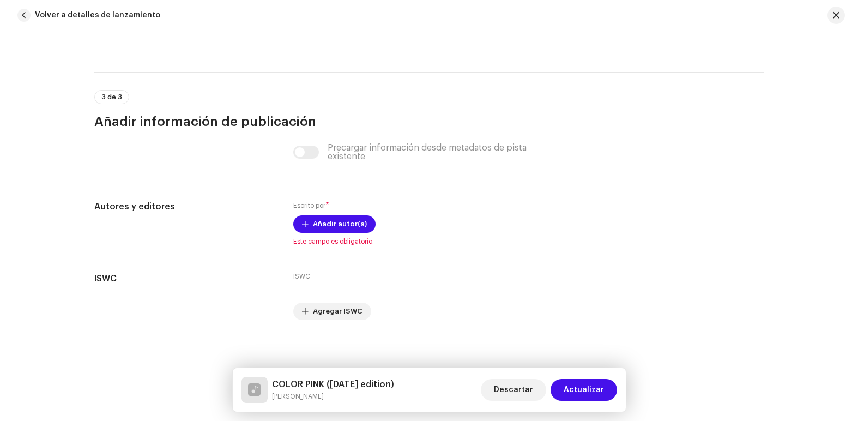
scroll to position [2043, 0]
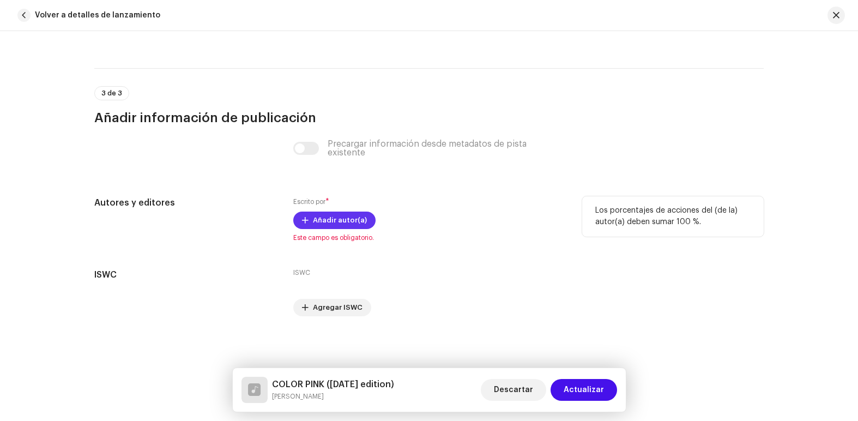
click at [326, 219] on span "Añadir autor(a)" at bounding box center [340, 220] width 54 height 22
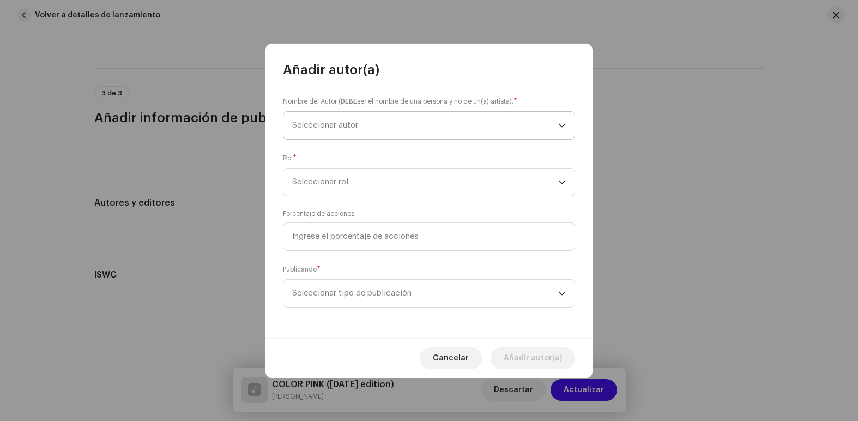
click at [551, 128] on span "Seleccionar autor" at bounding box center [425, 125] width 266 height 27
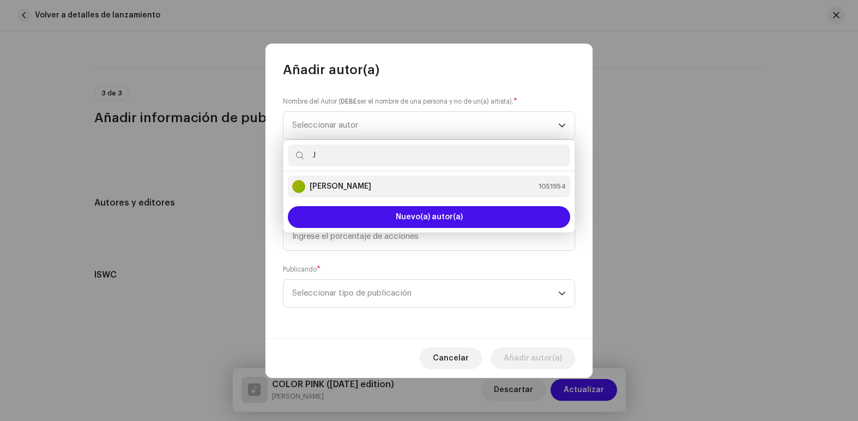
type input "J"
click at [371, 181] on strong "Jonathan Rubén Cedillo Gonzaga" at bounding box center [341, 186] width 62 height 11
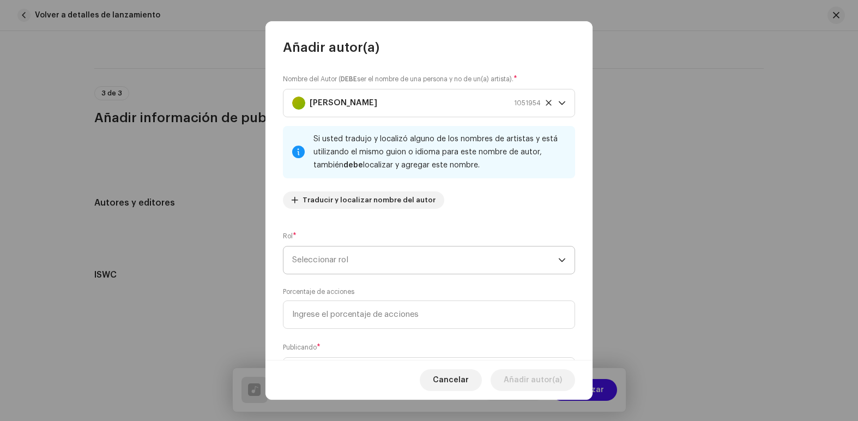
click at [552, 261] on span "Seleccionar rol" at bounding box center [425, 260] width 266 height 27
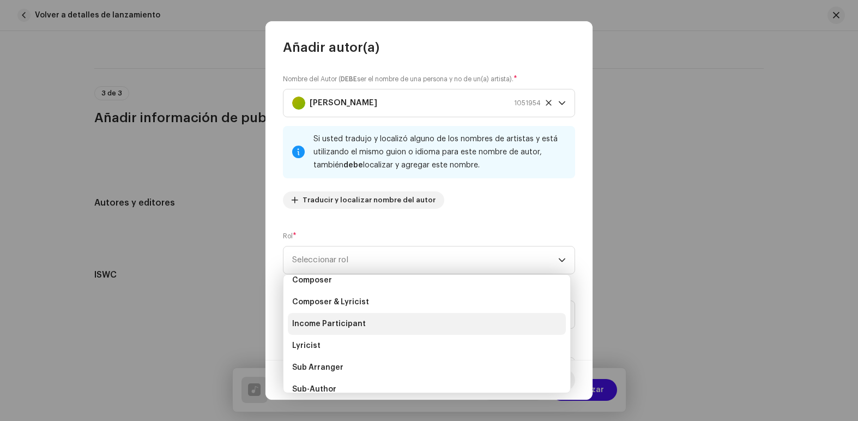
scroll to position [52, 0]
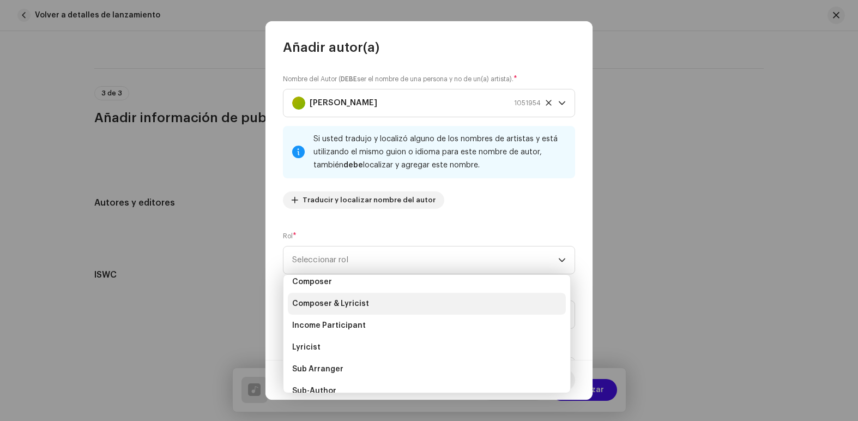
click at [348, 301] on span "Composer & Lyricist" at bounding box center [330, 303] width 77 height 11
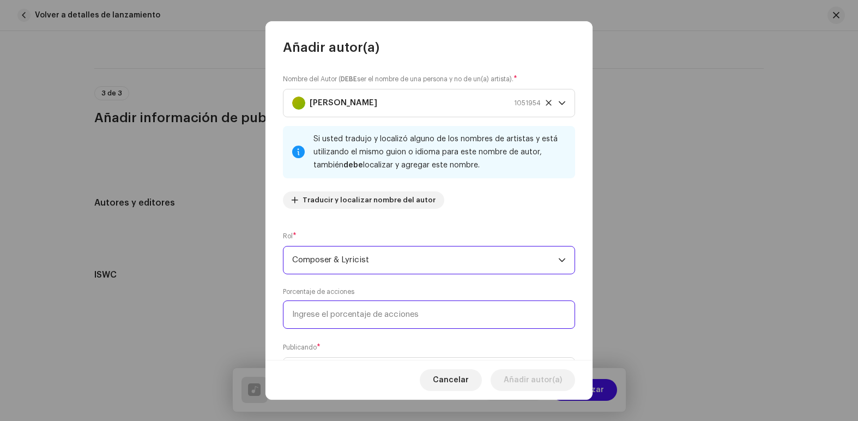
click at [547, 322] on input at bounding box center [429, 315] width 292 height 28
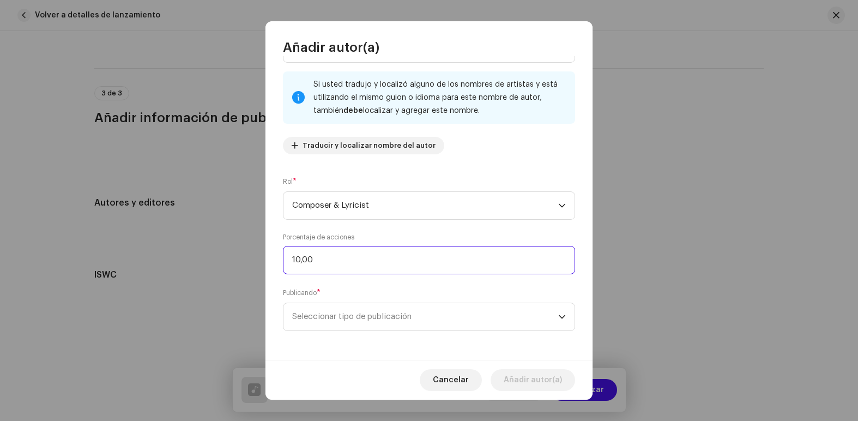
scroll to position [56, 0]
type input "100,00"
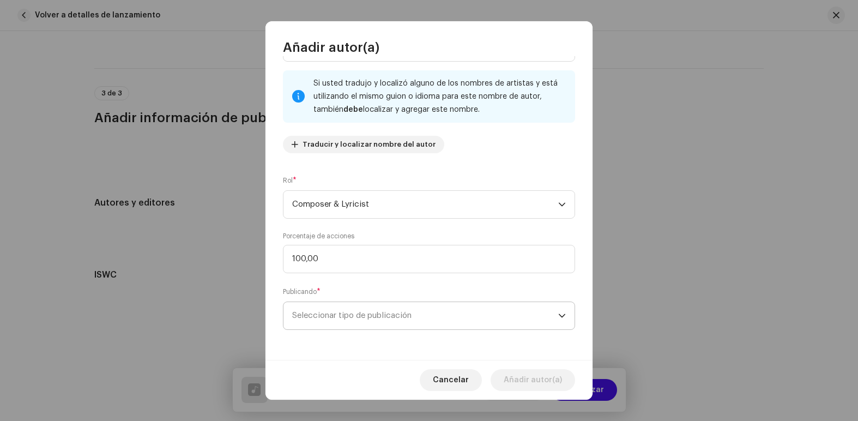
click at [561, 315] on icon "dropdown trigger" at bounding box center [562, 316] width 8 height 8
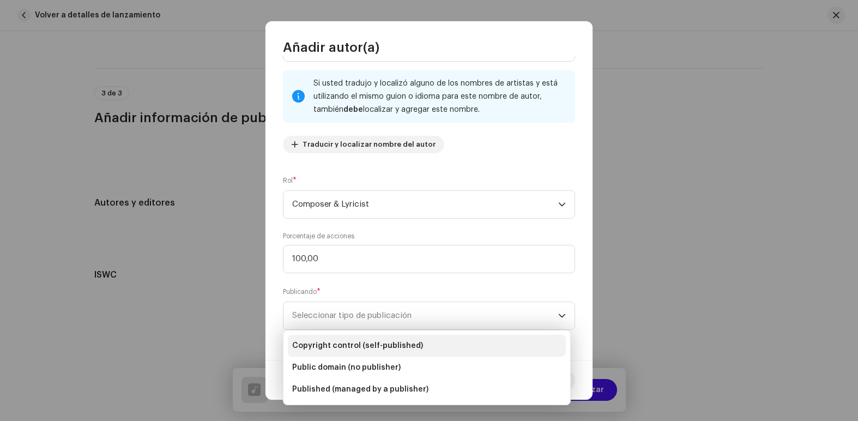
click at [406, 346] on span "Copyright control (self-published)" at bounding box center [357, 345] width 131 height 11
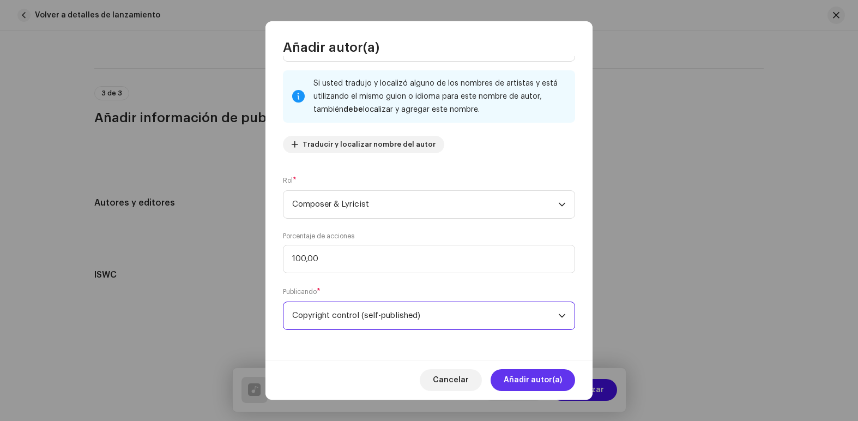
click at [528, 381] on span "Añadir autor(a)" at bounding box center [533, 380] width 58 height 22
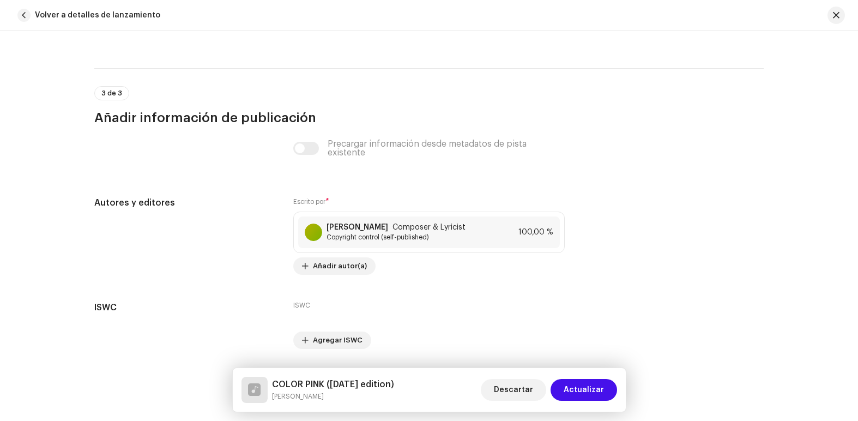
scroll to position [2085, 0]
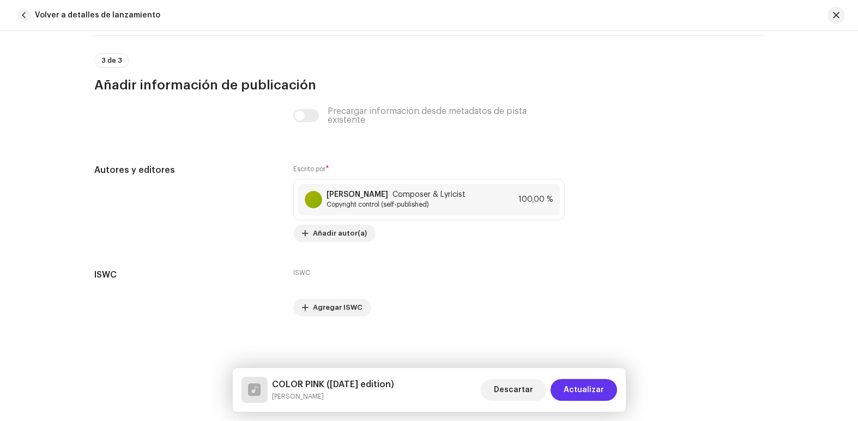
click at [584, 386] on span "Actualizar" at bounding box center [584, 390] width 40 height 22
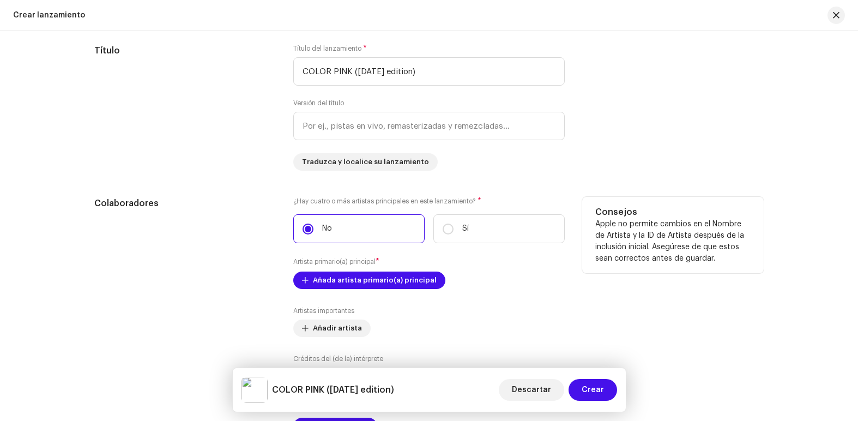
scroll to position [1036, 0]
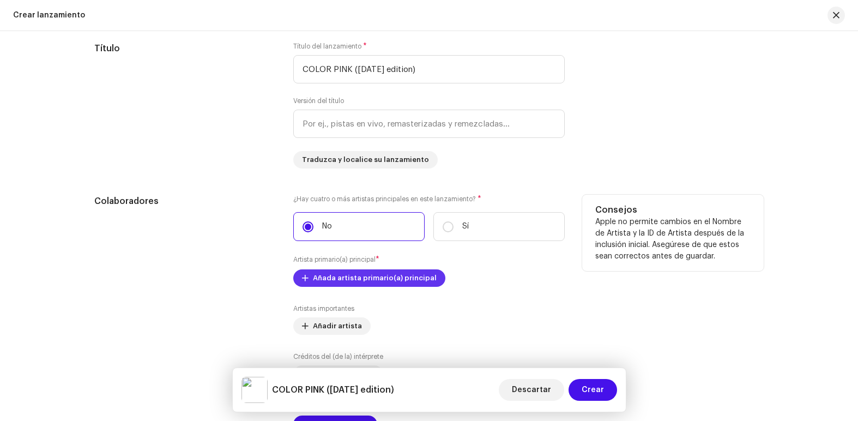
click at [384, 281] on span "Añada artista primario(a) principal" at bounding box center [375, 278] width 124 height 22
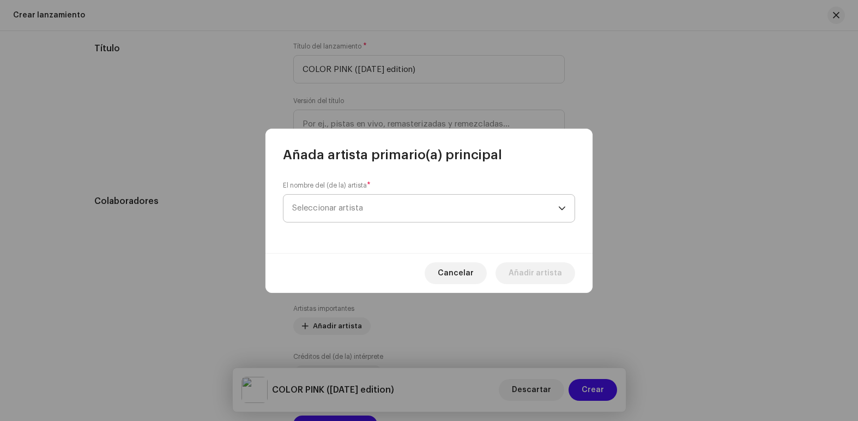
click at [503, 212] on span "Seleccionar artista" at bounding box center [425, 208] width 266 height 27
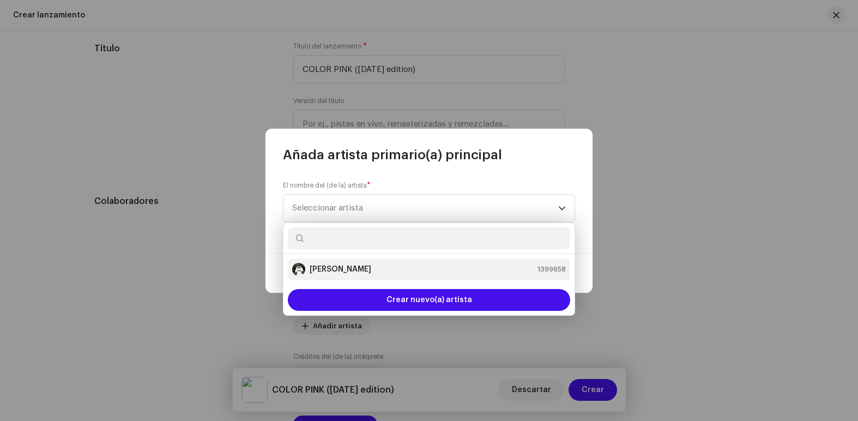
click at [397, 275] on div "Jony Gonzaga 1399658" at bounding box center [429, 269] width 274 height 13
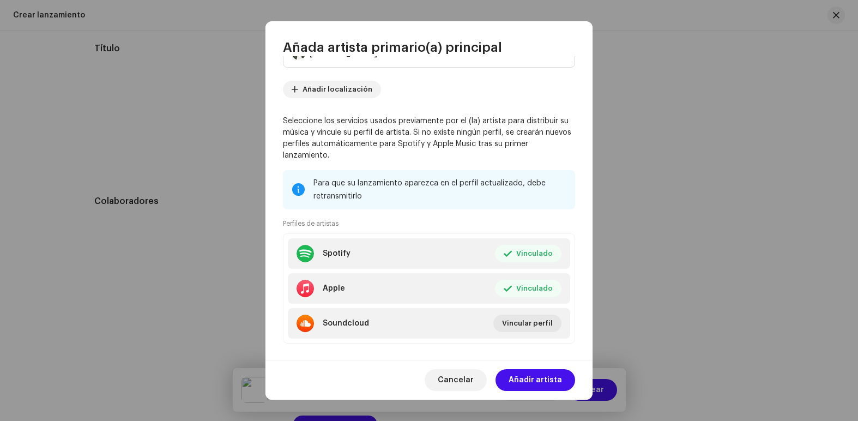
scroll to position [61, 0]
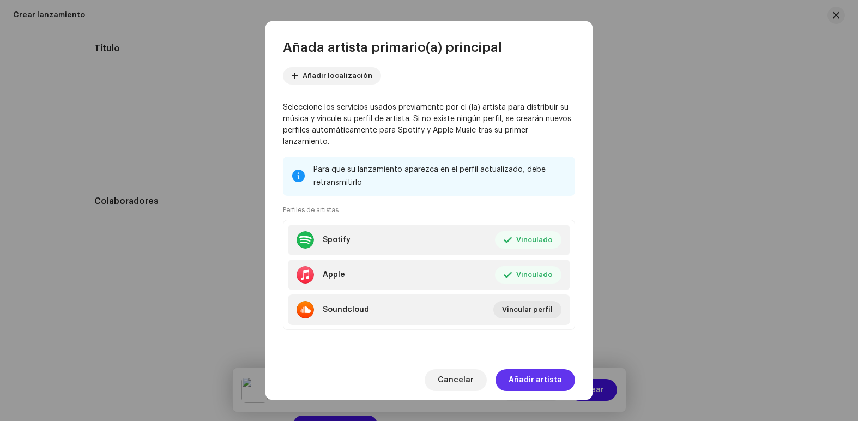
click at [530, 376] on span "Añadir artista" at bounding box center [535, 380] width 53 height 22
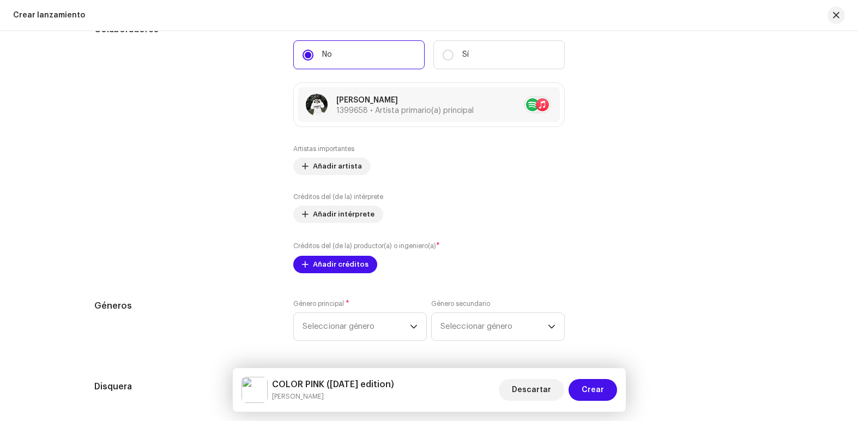
scroll to position [1211, 0]
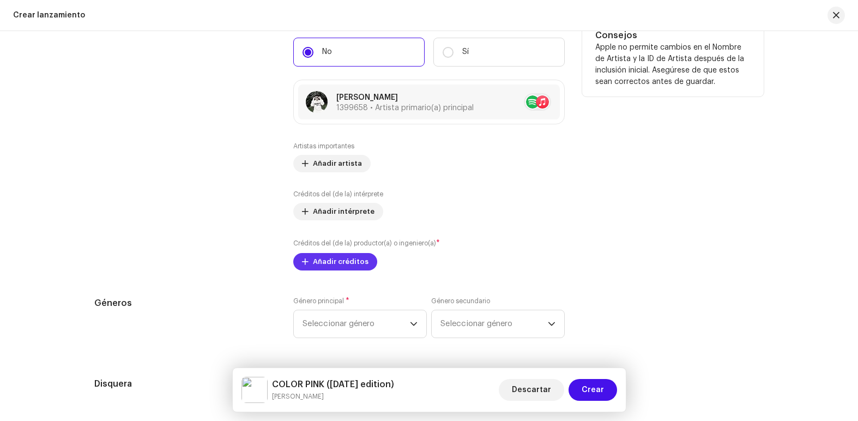
click at [338, 265] on span "Añadir créditos" at bounding box center [341, 262] width 56 height 22
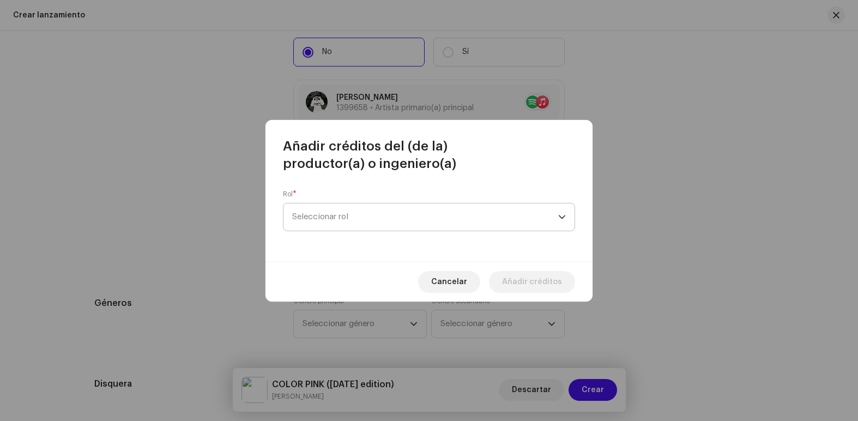
click at [401, 222] on span "Seleccionar rol" at bounding box center [425, 216] width 266 height 27
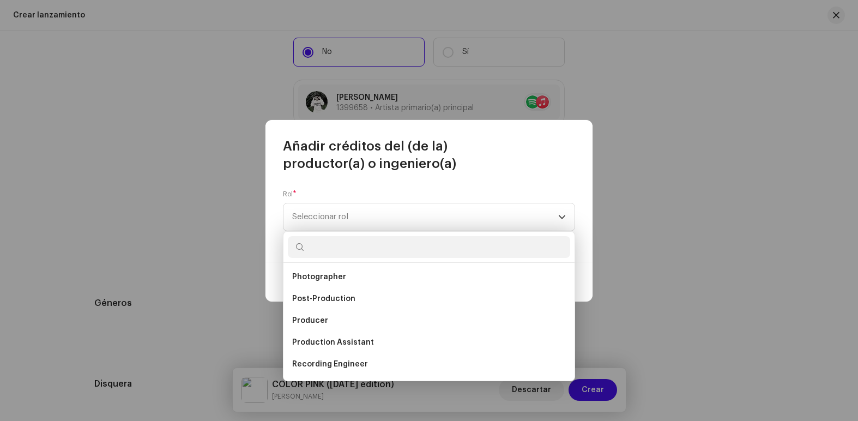
scroll to position [411, 0]
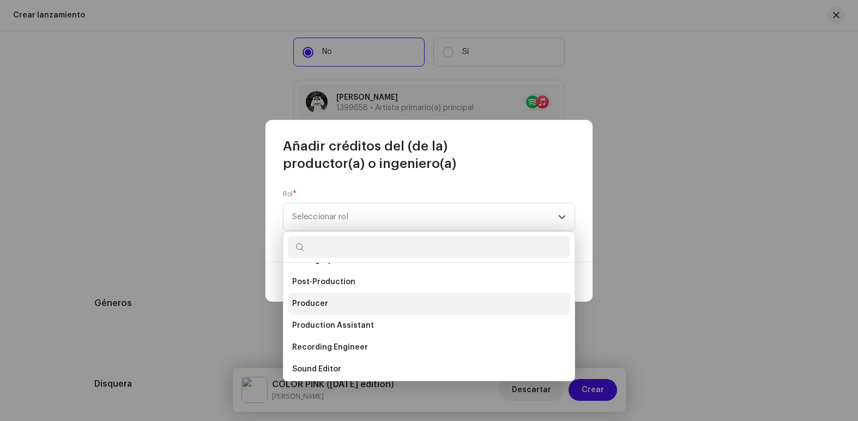
click at [310, 306] on span "Producer" at bounding box center [310, 303] width 36 height 11
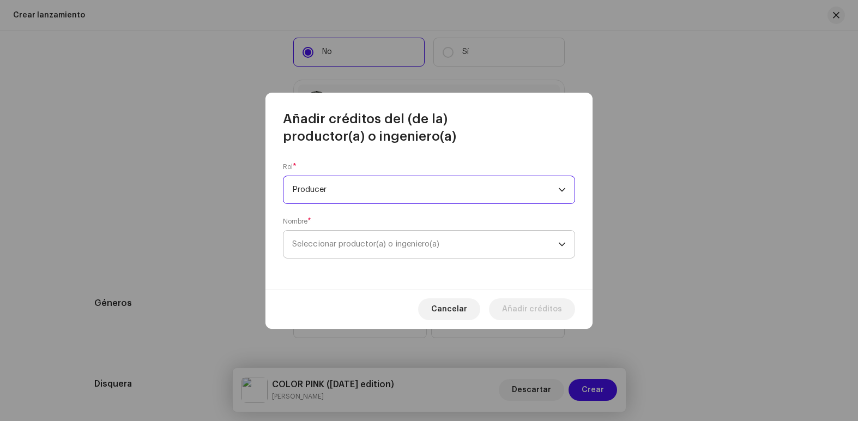
click at [545, 246] on span "Seleccionar productor(a) o ingeniero(a)" at bounding box center [425, 244] width 266 height 27
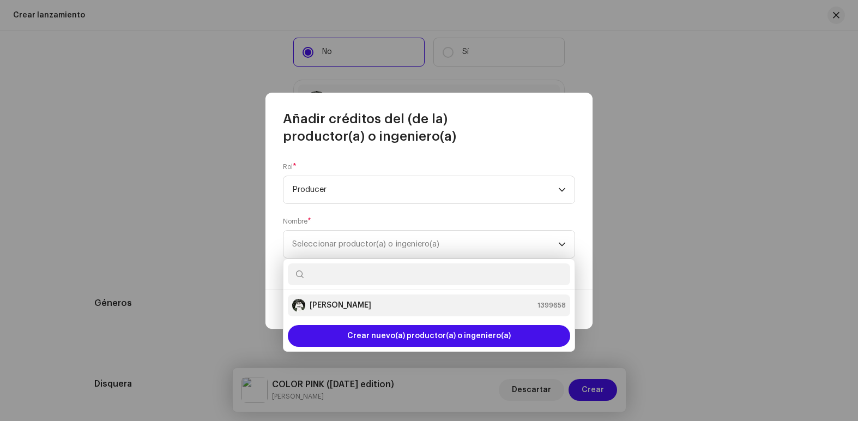
click at [461, 307] on div "Jony Gonzaga 1399658" at bounding box center [429, 305] width 274 height 13
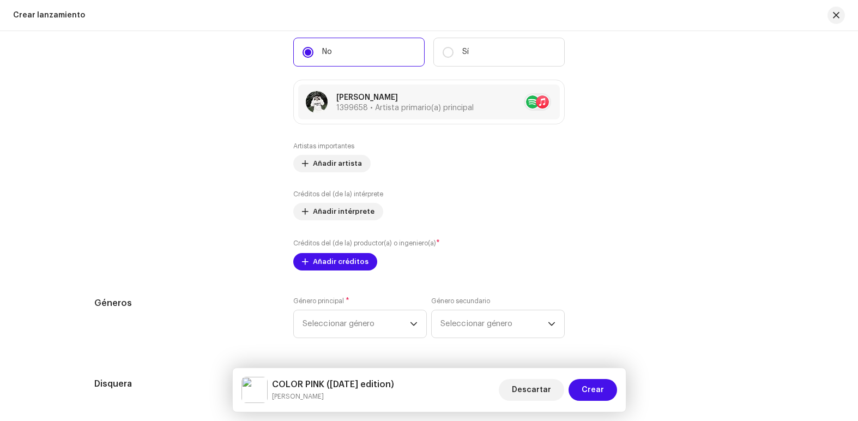
drag, startPoint x: 593, startPoint y: 256, endPoint x: 593, endPoint y: 272, distance: 15.3
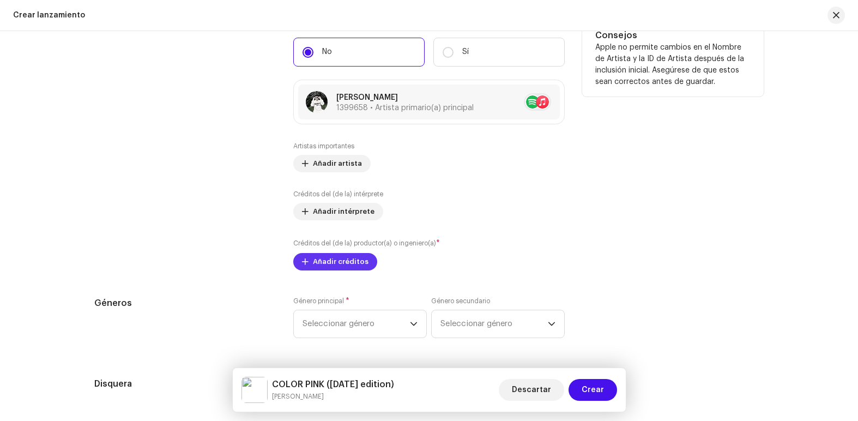
click at [353, 263] on span "Añadir créditos" at bounding box center [341, 262] width 56 height 22
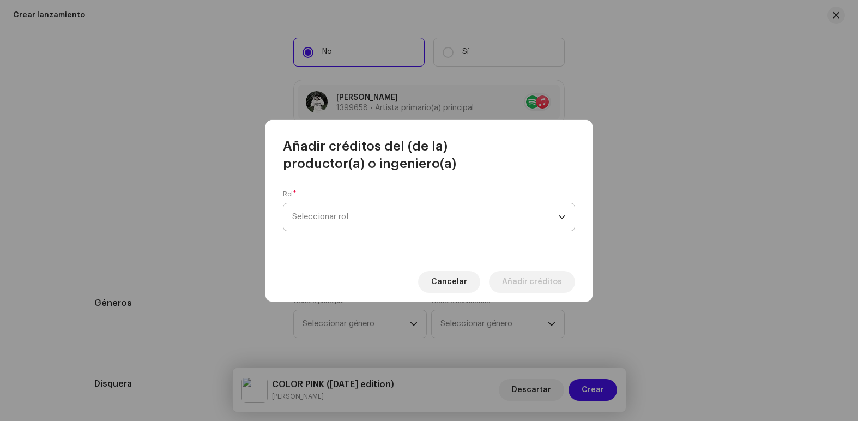
click at [552, 219] on span "Seleccionar rol" at bounding box center [425, 216] width 266 height 27
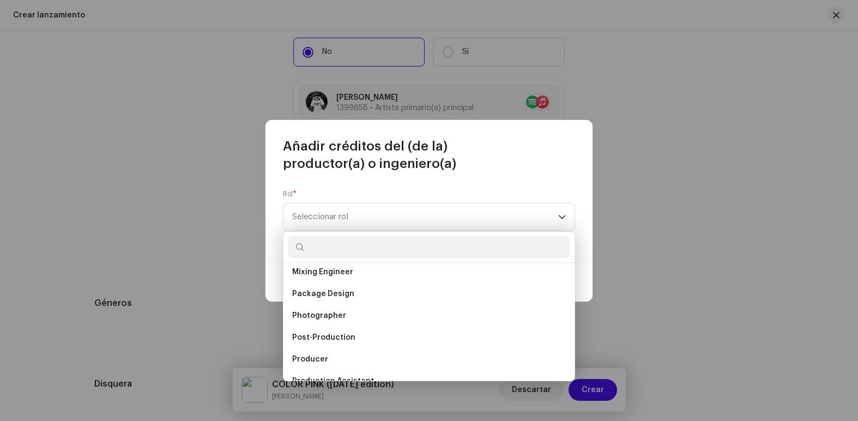
scroll to position [369, 0]
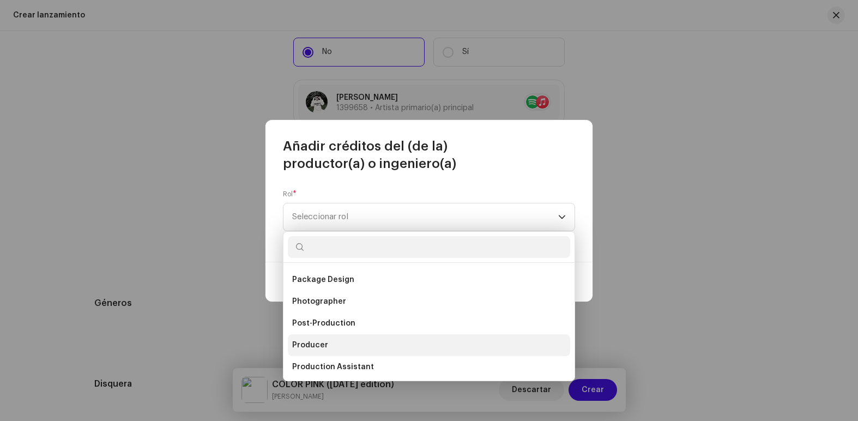
click at [298, 345] on span "Producer" at bounding box center [310, 345] width 36 height 11
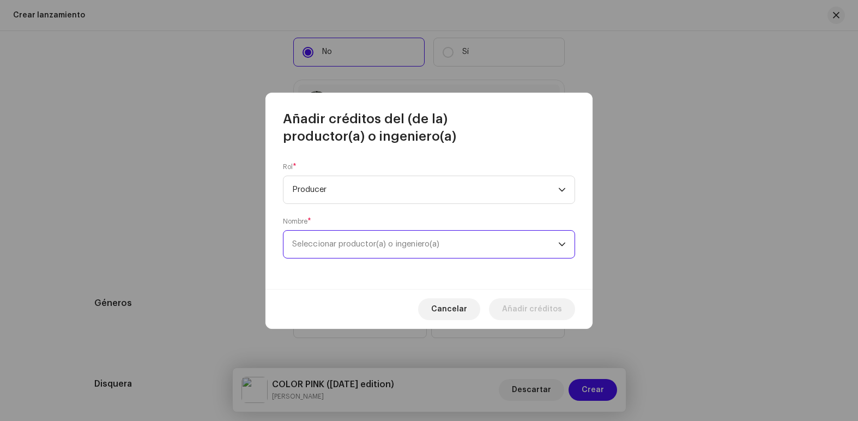
click at [520, 242] on span "Seleccionar productor(a) o ingeniero(a)" at bounding box center [425, 244] width 266 height 27
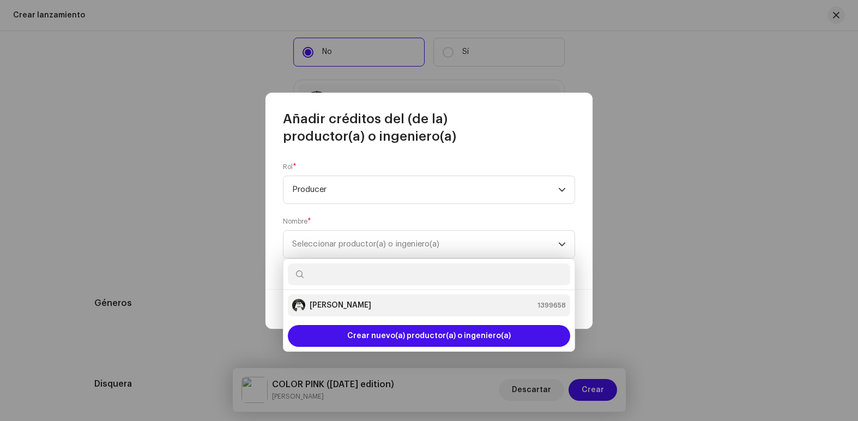
click at [444, 309] on div "Jony Gonzaga 1399658" at bounding box center [429, 305] width 274 height 13
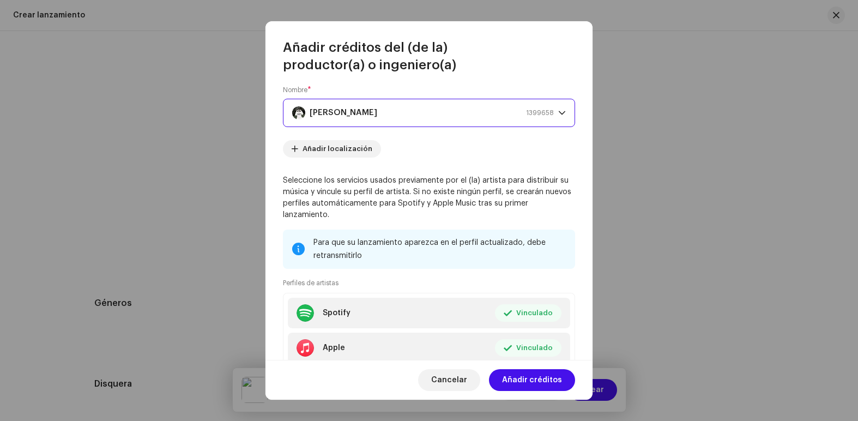
scroll to position [117, 0]
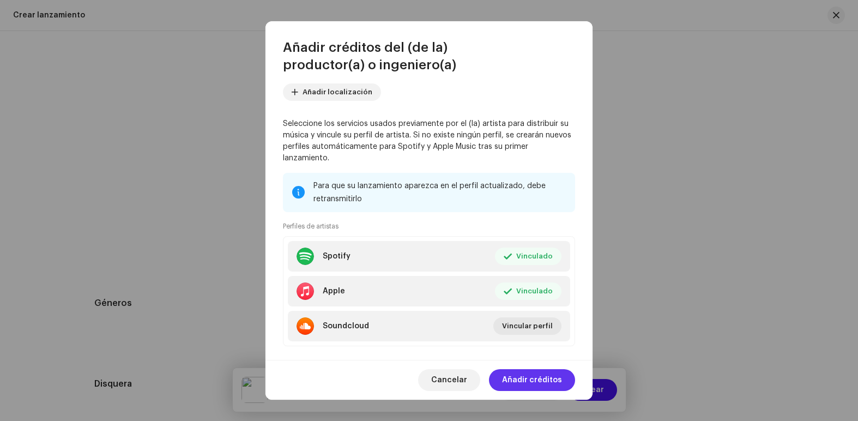
click at [526, 375] on span "Añadir créditos" at bounding box center [532, 380] width 60 height 22
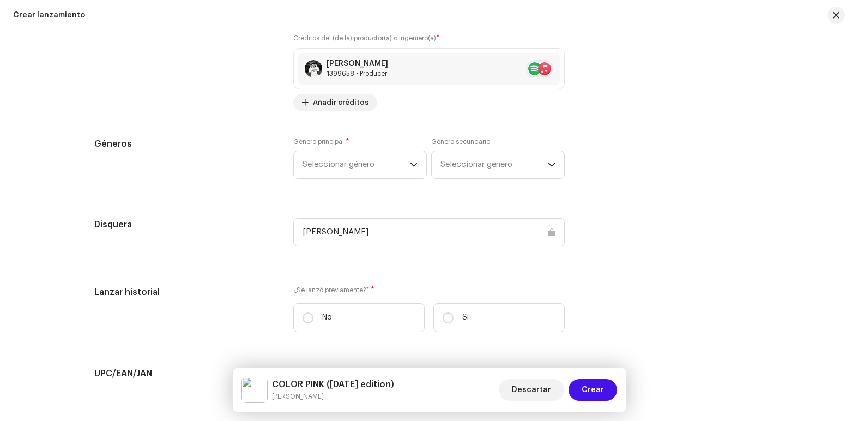
scroll to position [1428, 0]
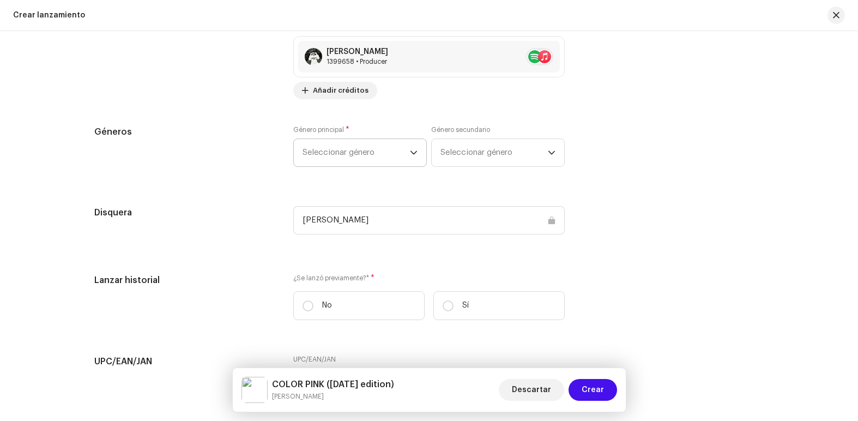
click at [417, 155] on p-select "Seleccionar género" at bounding box center [360, 153] width 134 height 28
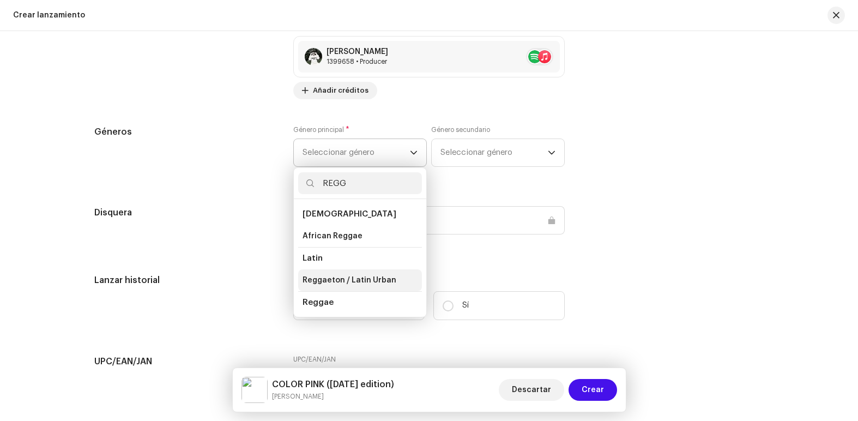
type input "REGG"
click at [371, 278] on span "Reggaeton / Latin Urban" at bounding box center [350, 280] width 94 height 11
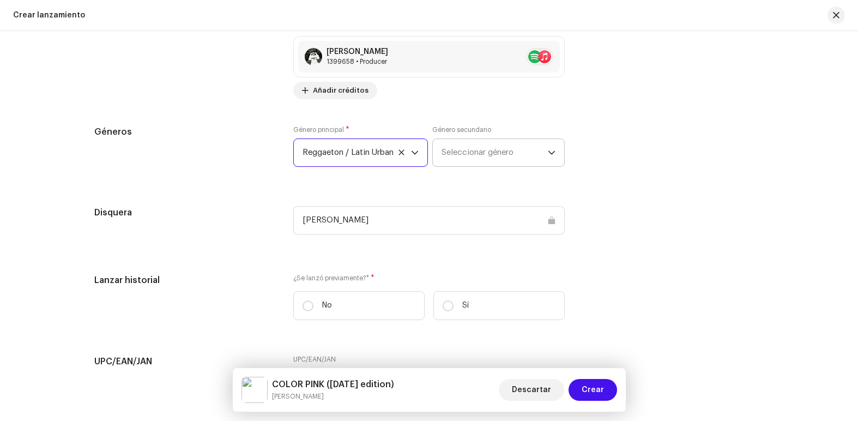
click at [526, 150] on span "Seleccionar género" at bounding box center [495, 152] width 106 height 27
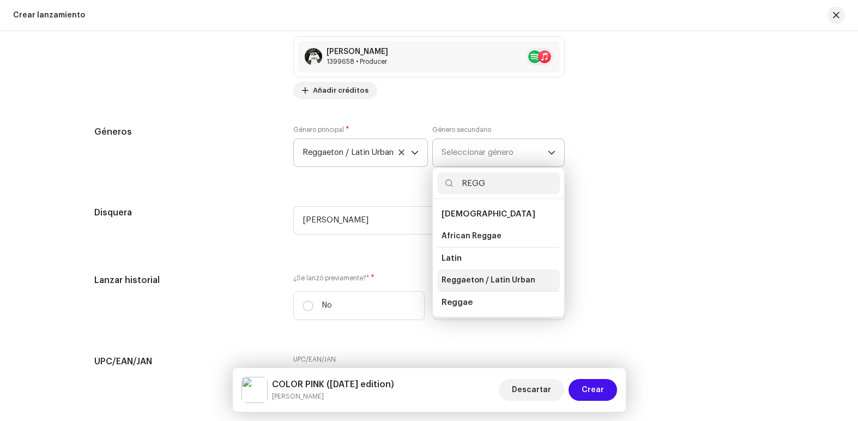
type input "REGG"
click at [506, 278] on span "Reggaeton / Latin Urban" at bounding box center [489, 280] width 94 height 11
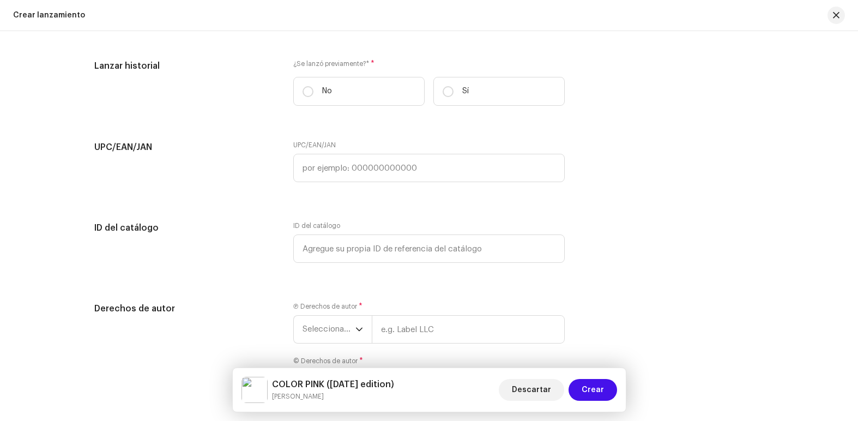
scroll to position [1663, 0]
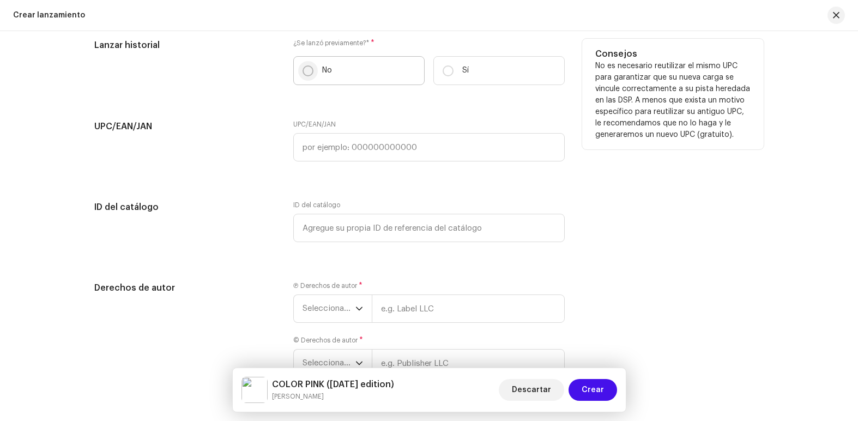
click at [304, 68] on input "No" at bounding box center [308, 70] width 11 height 11
radio input "true"
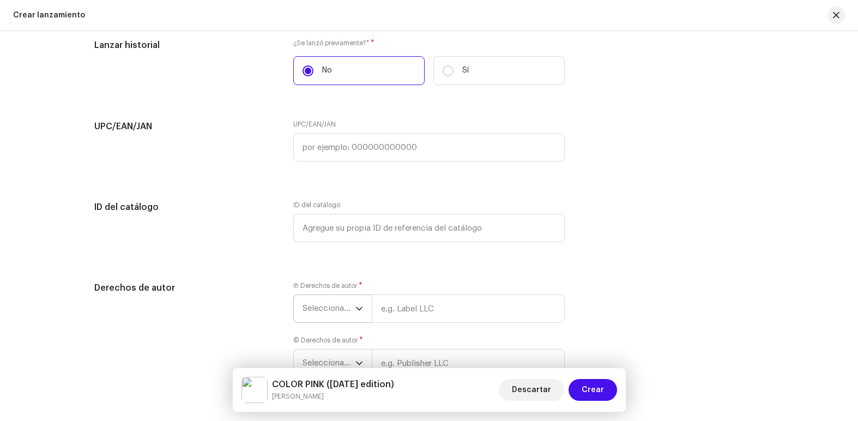
click at [357, 314] on div "dropdown trigger" at bounding box center [360, 308] width 8 height 27
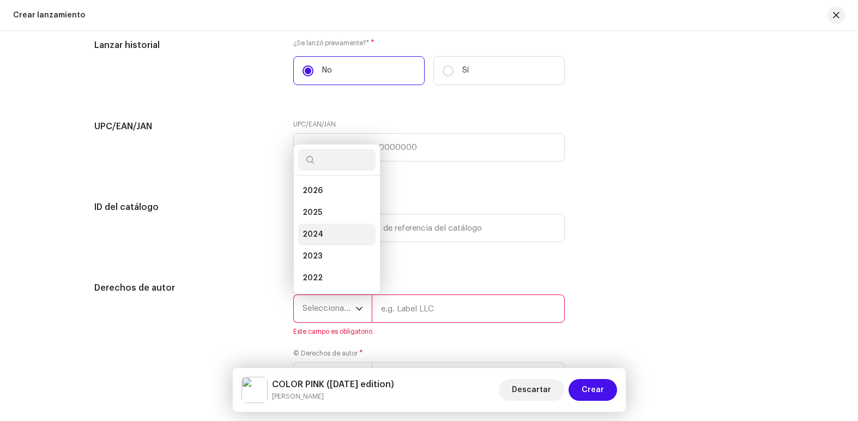
scroll to position [17, 0]
click at [325, 193] on li "2025" at bounding box center [336, 195] width 77 height 22
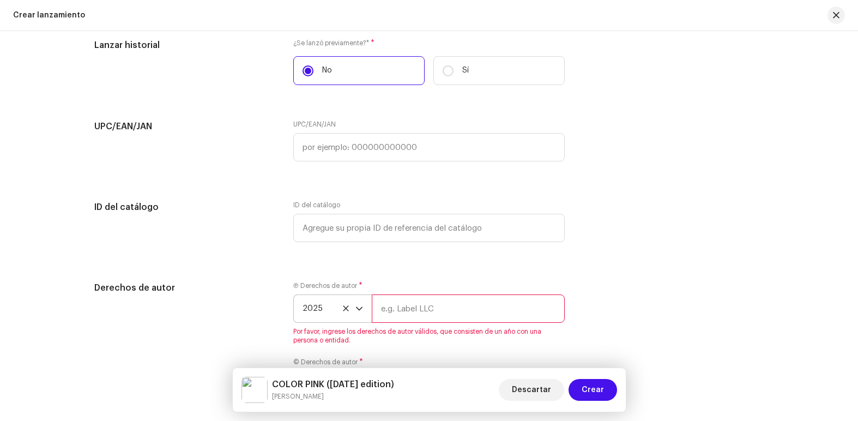
click at [395, 302] on input "text" at bounding box center [468, 309] width 193 height 28
type input "[PERSON_NAME]"
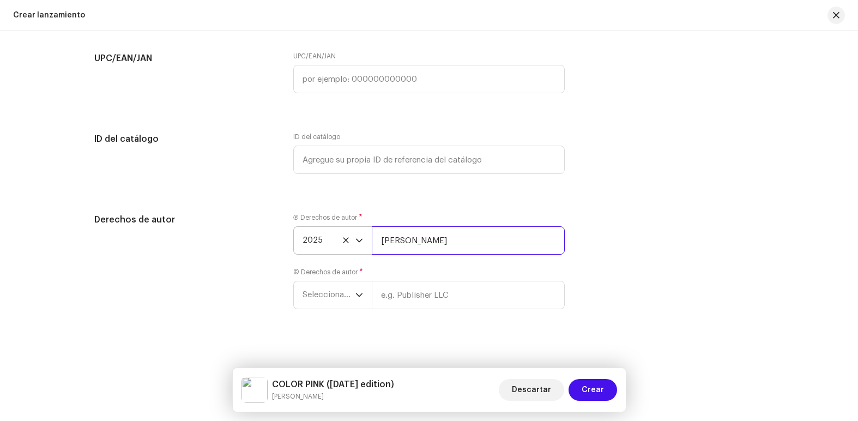
scroll to position [1737, 0]
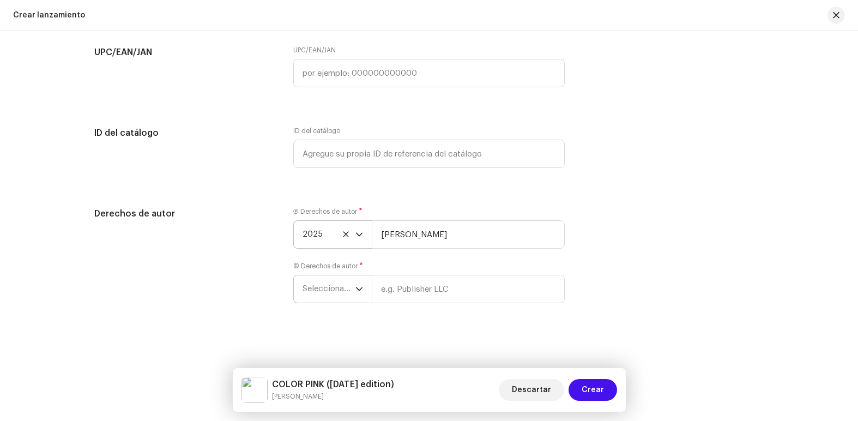
click at [357, 295] on div "dropdown trigger" at bounding box center [360, 288] width 8 height 27
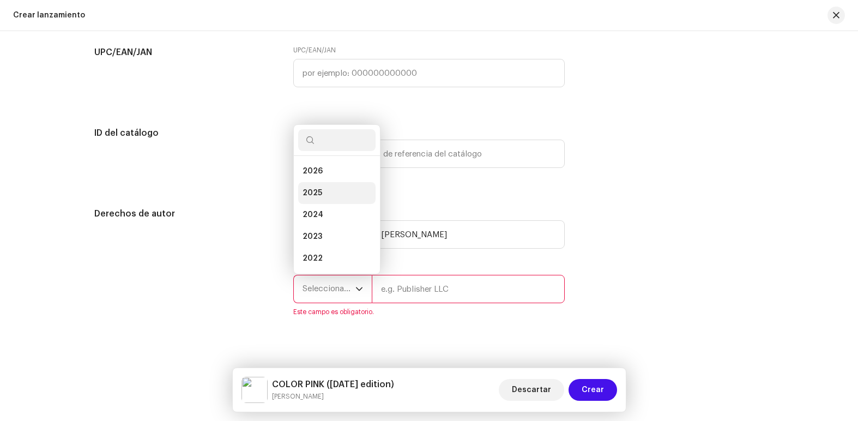
click at [313, 190] on span "2025" at bounding box center [313, 193] width 20 height 11
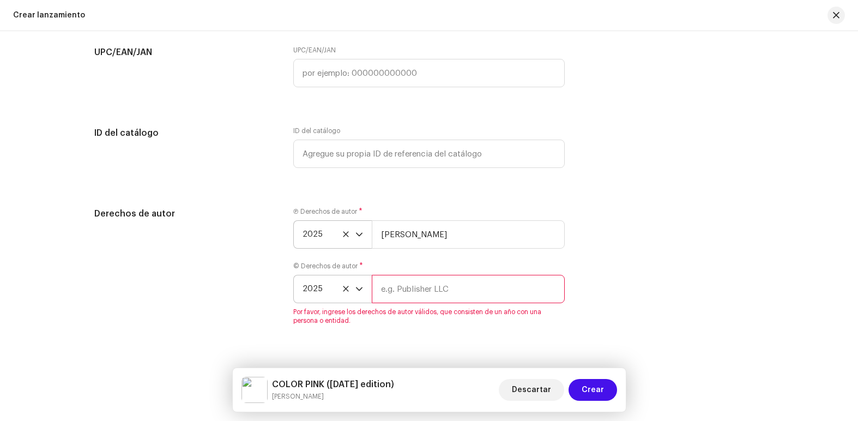
click at [411, 289] on input "text" at bounding box center [468, 289] width 193 height 28
type input "[PERSON_NAME]"
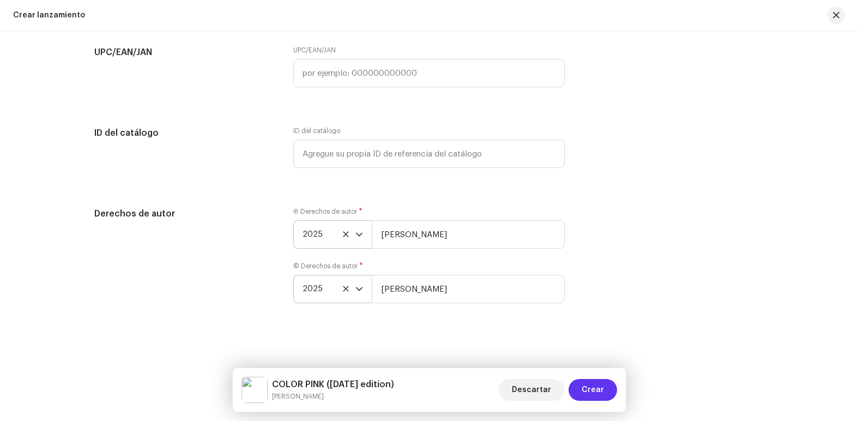
click at [607, 392] on button "Crear" at bounding box center [593, 390] width 49 height 22
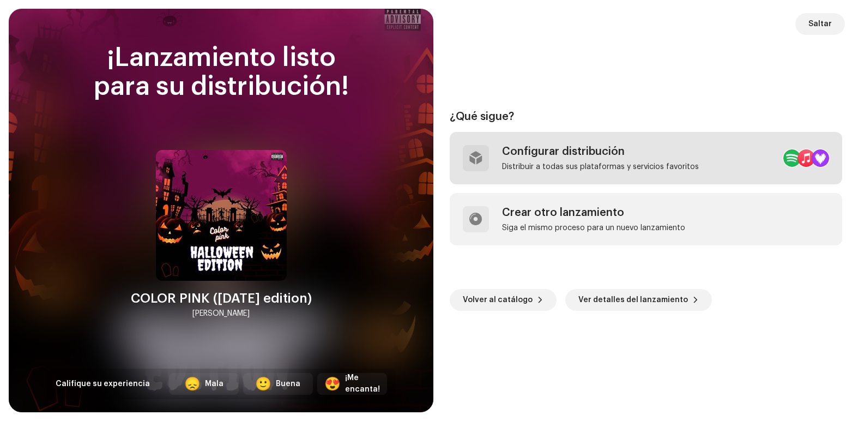
click at [662, 154] on div "Configurar distribución" at bounding box center [600, 151] width 197 height 13
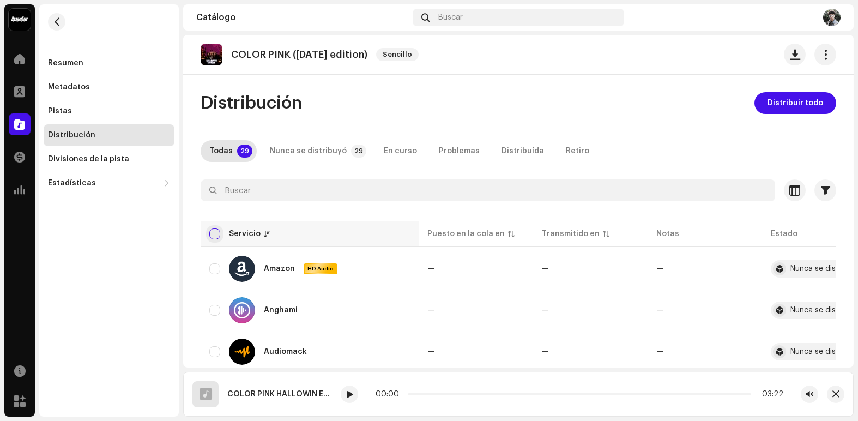
click at [218, 237] on input "checkbox" at bounding box center [214, 234] width 11 height 11
checkbox input "true"
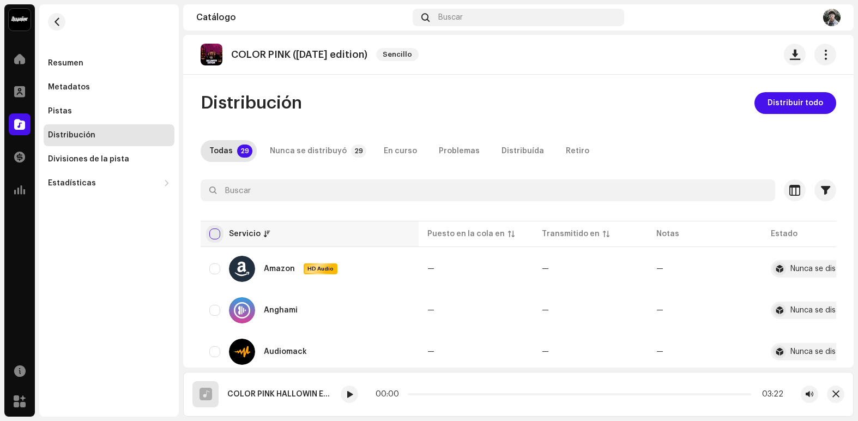
checkbox input "true"
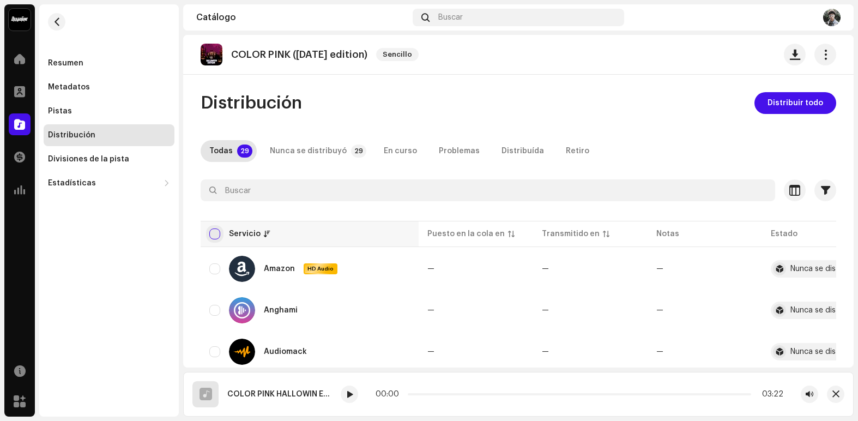
checkbox input "true"
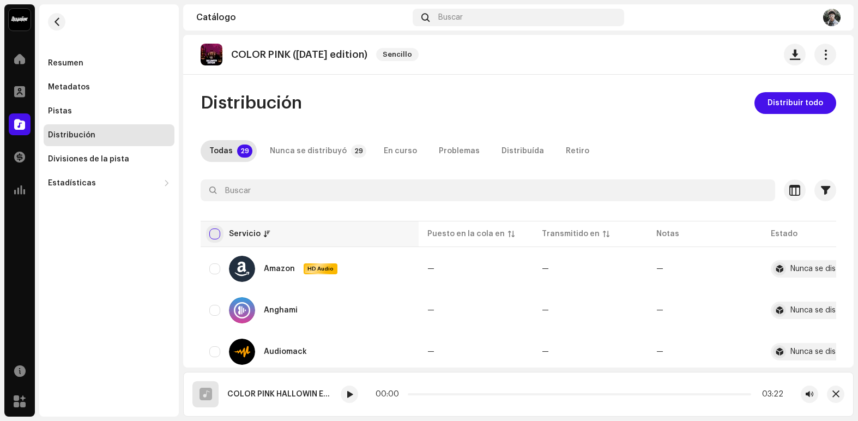
checkbox input "true"
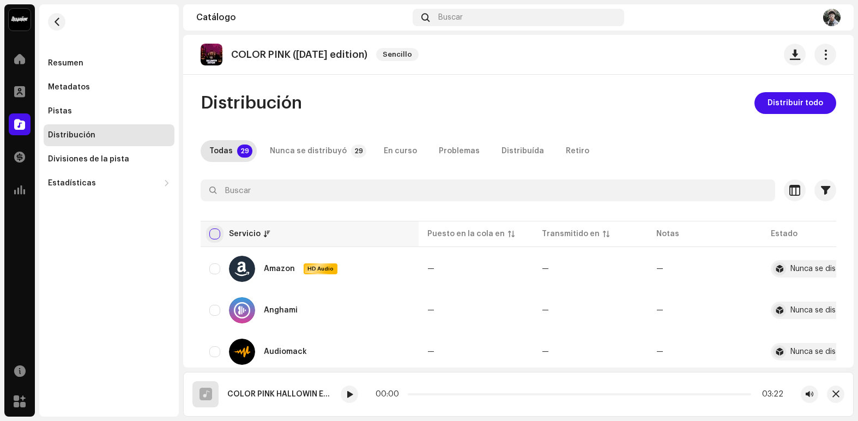
checkbox input "true"
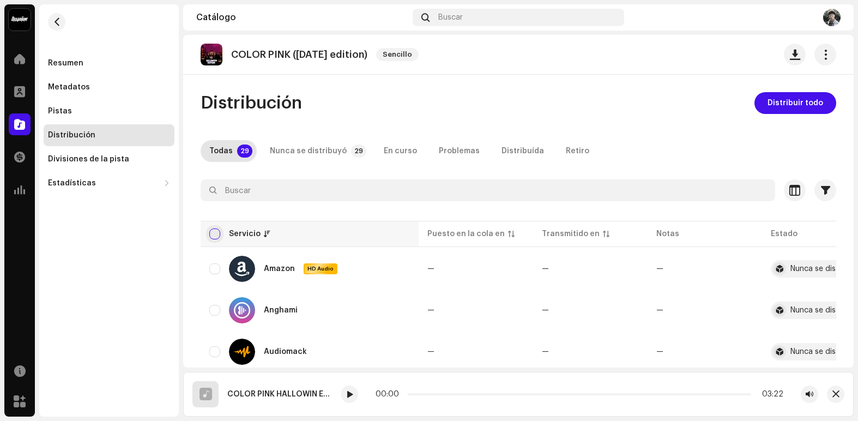
checkbox input "true"
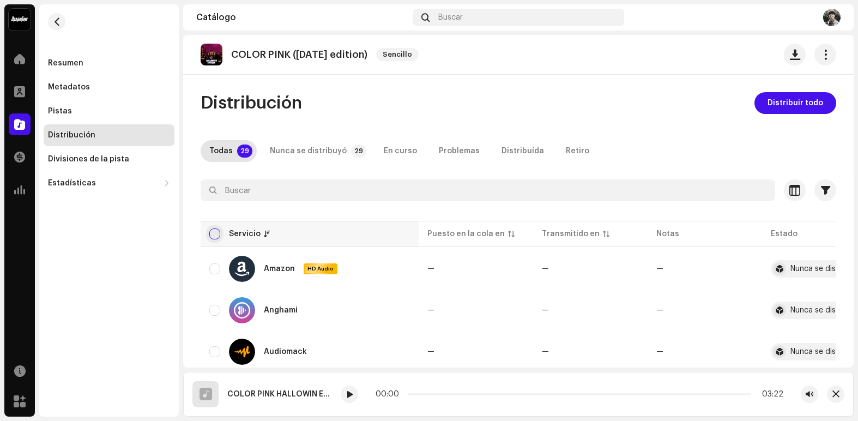
checkbox input "true"
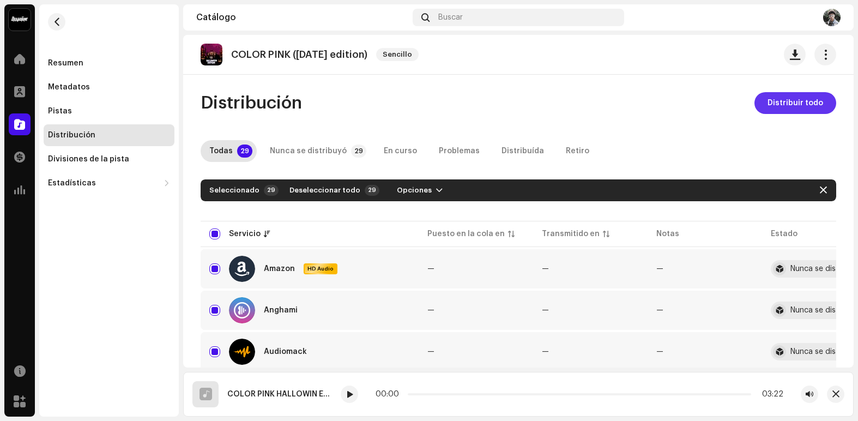
click at [814, 99] on span "Distribuir todo" at bounding box center [796, 103] width 56 height 22
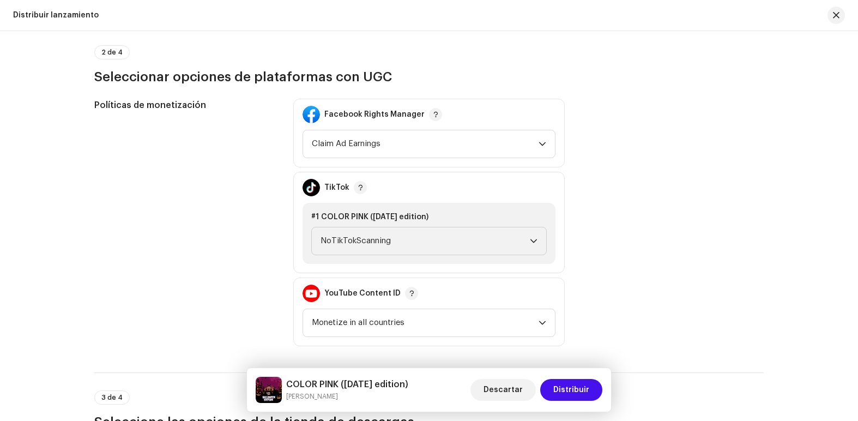
scroll to position [1167, 0]
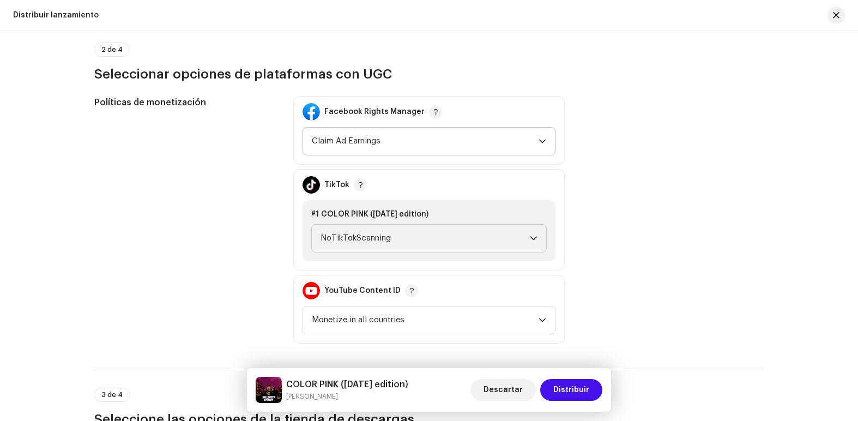
click at [540, 137] on icon "dropdown trigger" at bounding box center [543, 141] width 8 height 8
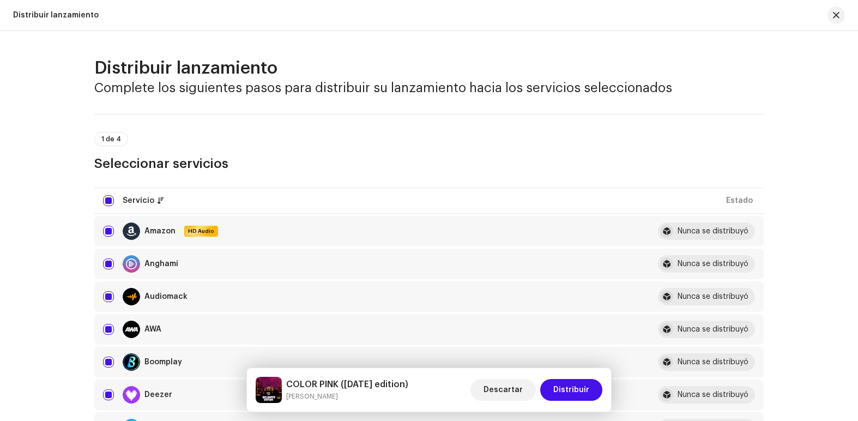
scroll to position [1167, 0]
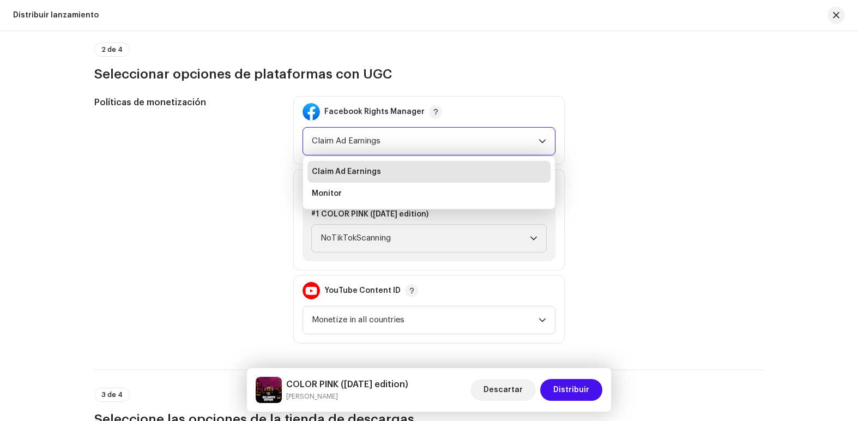
click at [461, 177] on li "Claim Ad Earnings" at bounding box center [429, 172] width 243 height 22
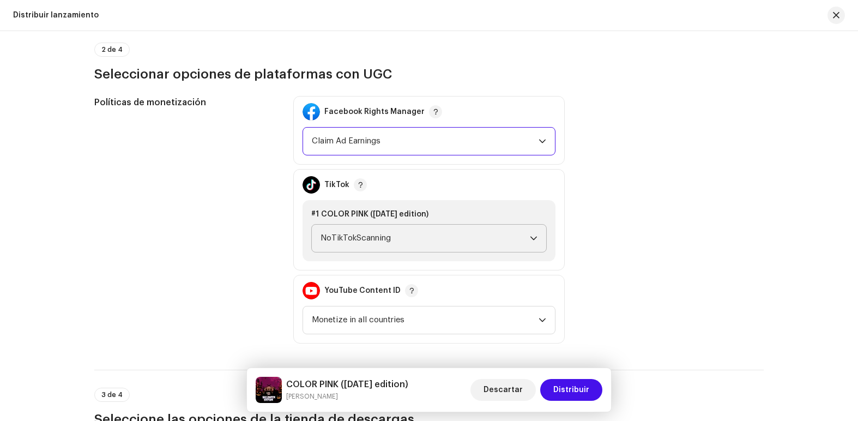
click at [501, 238] on span "NoTikTokScanning" at bounding box center [425, 238] width 209 height 27
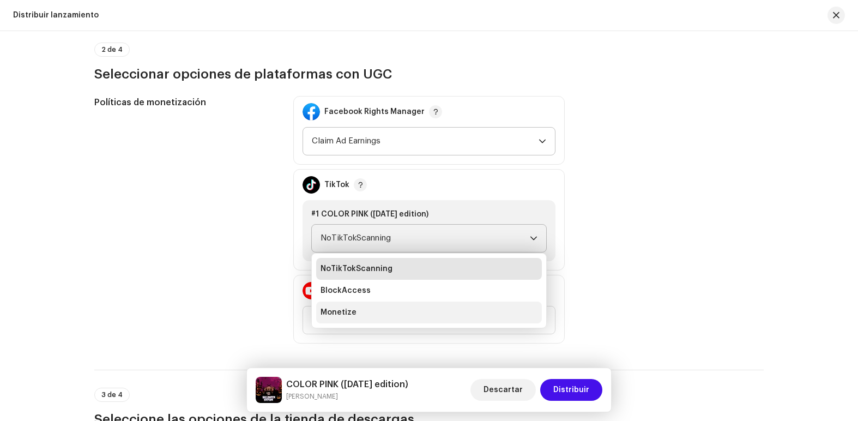
click at [404, 308] on li "Monetize" at bounding box center [429, 313] width 226 height 22
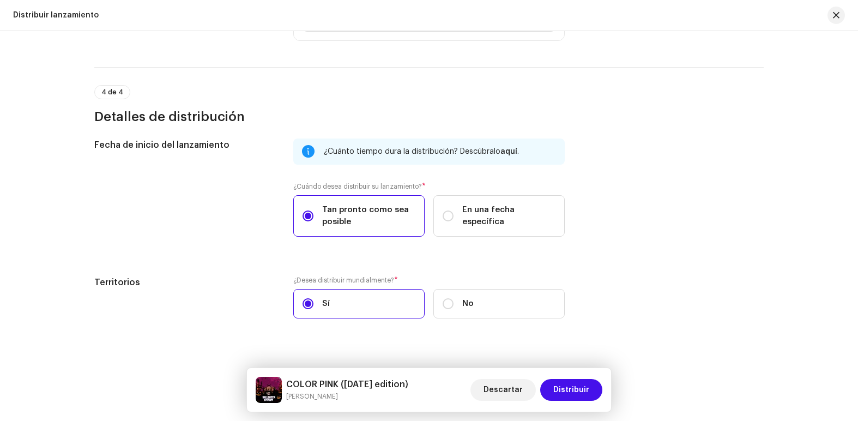
scroll to position [1750, 0]
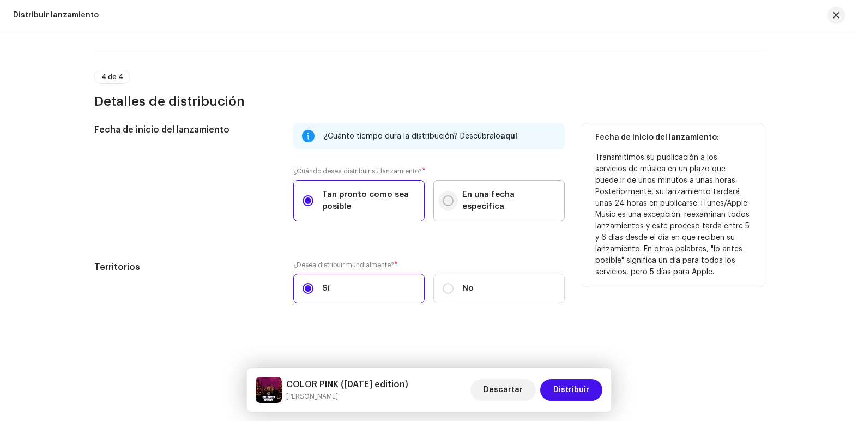
click at [447, 197] on input "En una fecha específica" at bounding box center [448, 200] width 11 height 11
radio input "true"
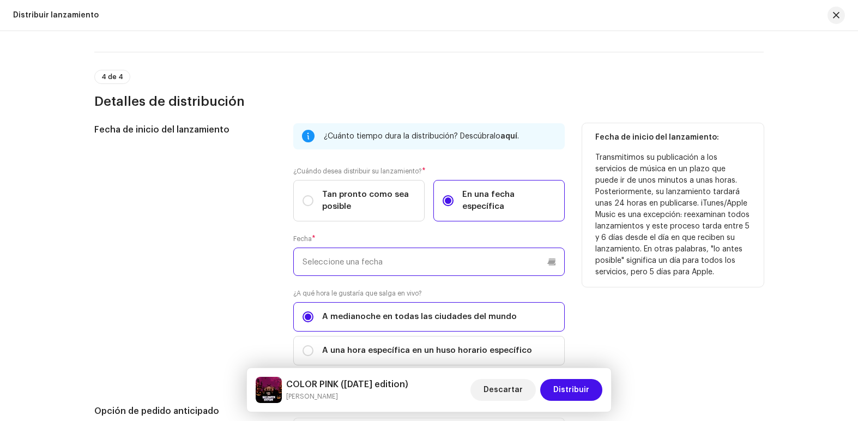
click at [519, 261] on input "text" at bounding box center [429, 262] width 272 height 28
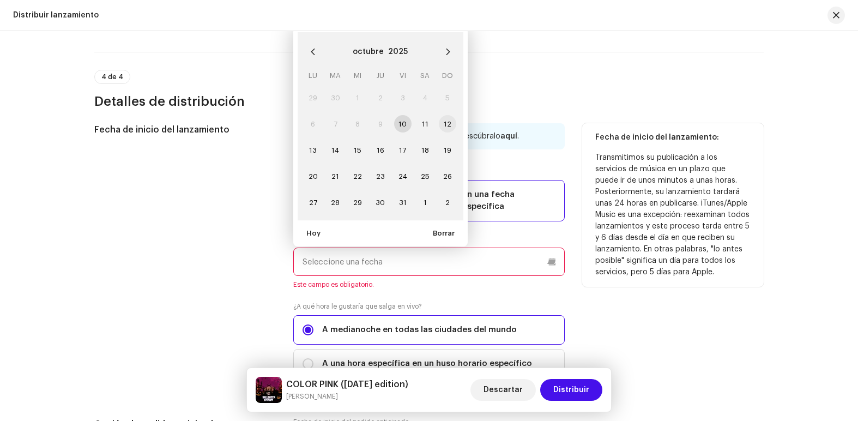
click at [447, 125] on span "12" at bounding box center [447, 123] width 17 height 17
type input "[DATE]"
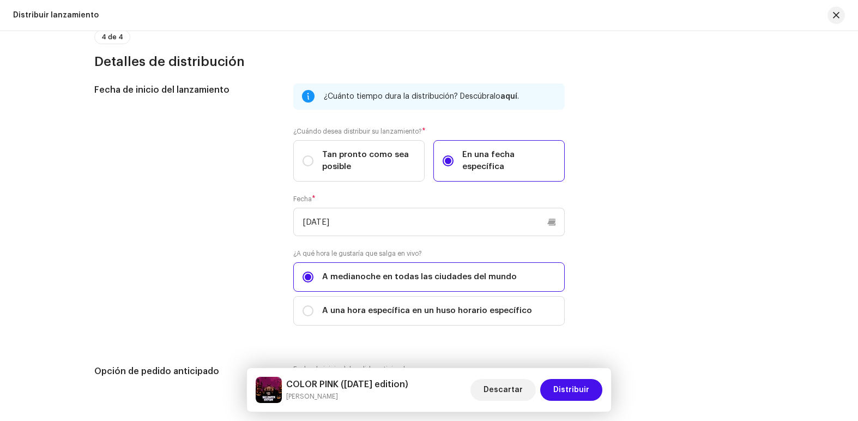
scroll to position [1823, 0]
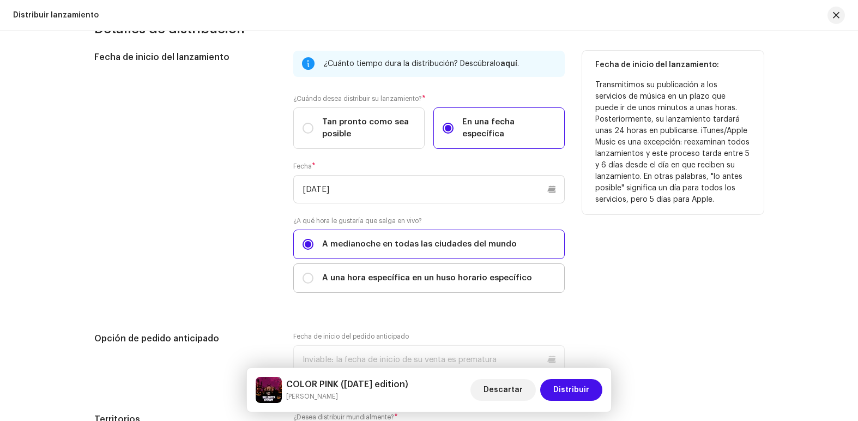
click at [441, 271] on label "A una hora específica en un huso horario específico" at bounding box center [429, 277] width 272 height 29
click at [314, 273] on input "A una hora específica en un huso horario específico" at bounding box center [308, 278] width 11 height 11
radio input "true"
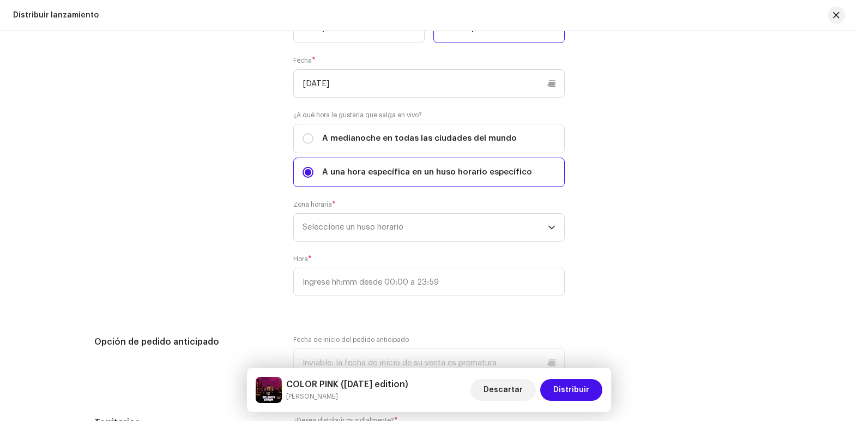
scroll to position [1931, 0]
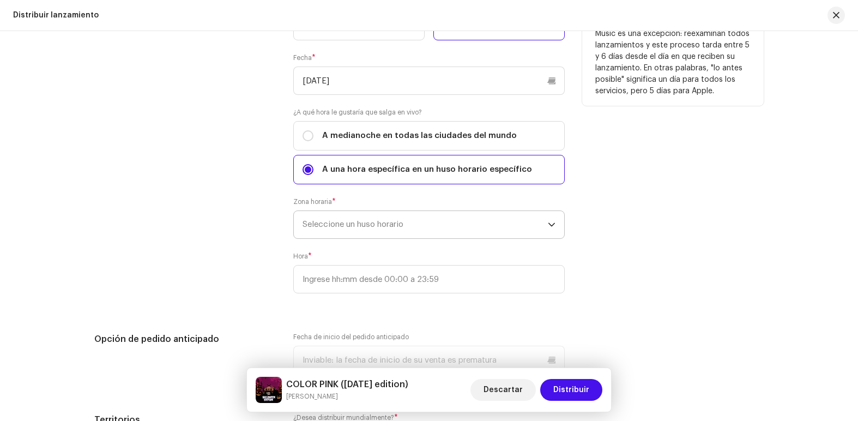
click at [535, 223] on span "Seleccione un huso horario" at bounding box center [425, 224] width 245 height 27
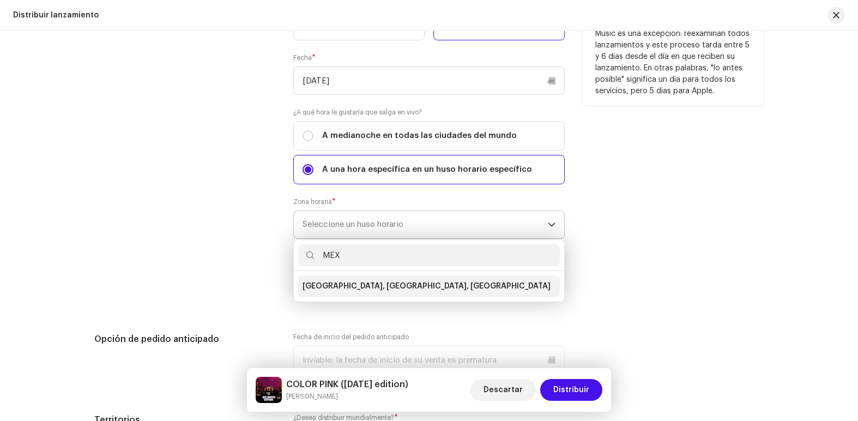
type input "MEX"
click at [416, 284] on span "[GEOGRAPHIC_DATA], [GEOGRAPHIC_DATA], [GEOGRAPHIC_DATA]" at bounding box center [427, 286] width 248 height 11
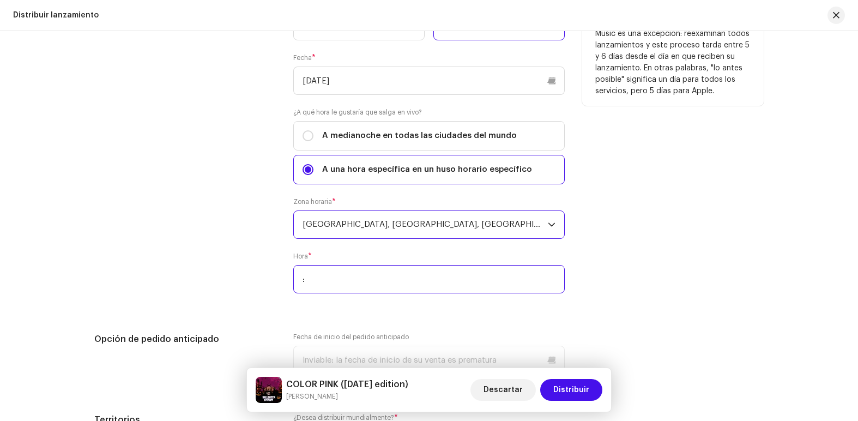
click at [452, 278] on input ":" at bounding box center [429, 279] width 272 height 28
type input "11:59"
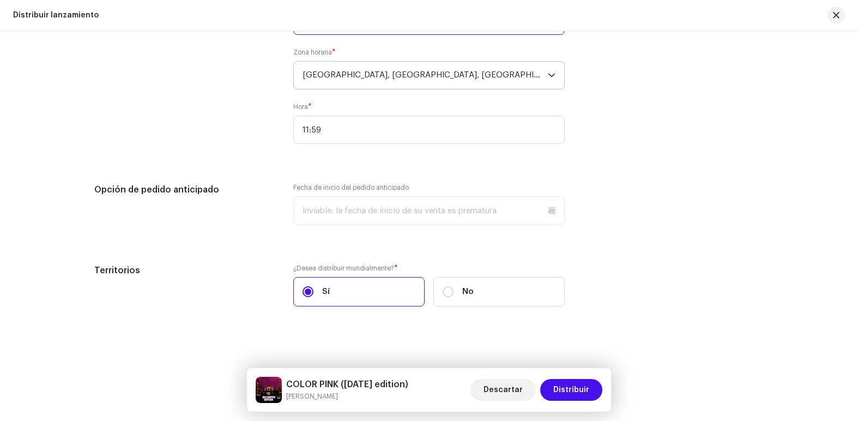
scroll to position [2084, 0]
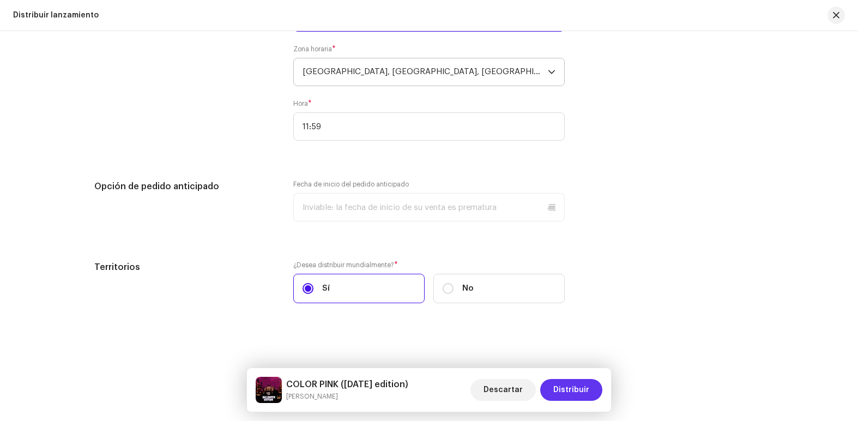
click at [573, 395] on span "Distribuir" at bounding box center [572, 390] width 36 height 22
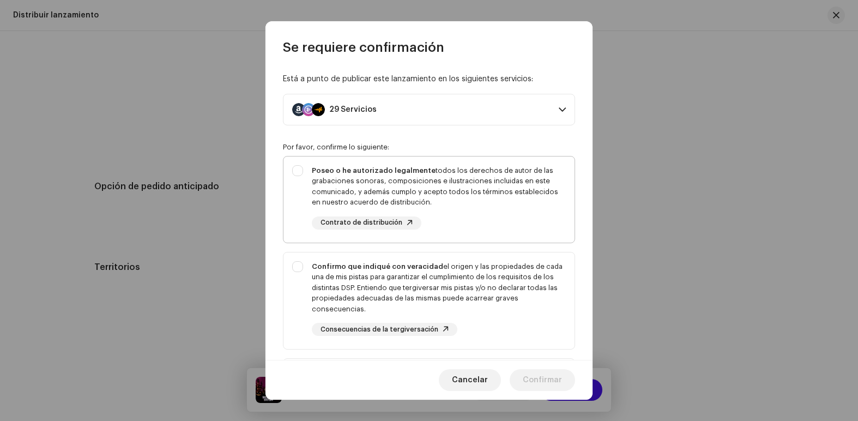
click at [293, 171] on div "Poseo o he autorizado legalmente todos los derechos de autor de las grabaciones…" at bounding box center [429, 198] width 291 height 82
checkbox input "true"
click at [299, 266] on div "Confirmo que indiqué con veracidad el origen y las propiedades de cada una de m…" at bounding box center [429, 299] width 291 height 93
checkbox input "true"
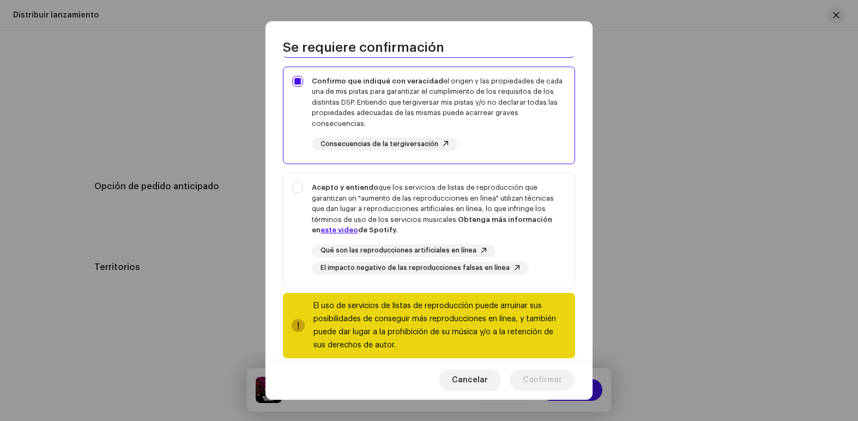
scroll to position [201, 0]
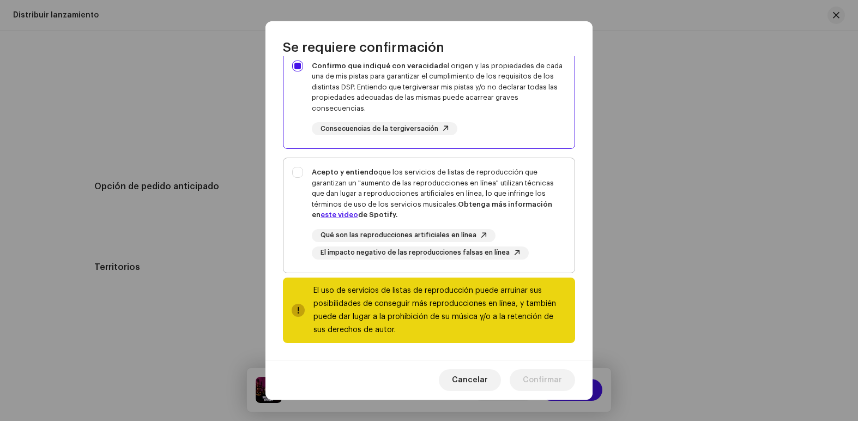
drag, startPoint x: 296, startPoint y: 170, endPoint x: 302, endPoint y: 187, distance: 17.6
click at [296, 170] on div "Acepto y entiendo que los servicios de listas de reproducción que garantizan un…" at bounding box center [429, 213] width 291 height 110
checkbox input "true"
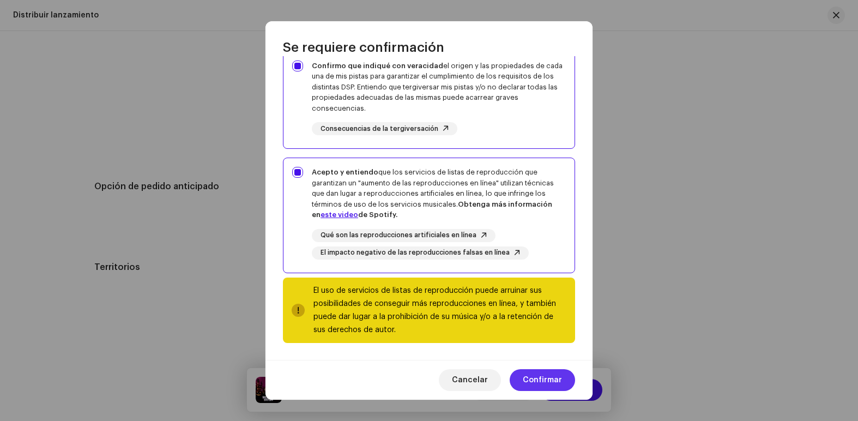
click at [548, 375] on span "Confirmar" at bounding box center [542, 380] width 39 height 22
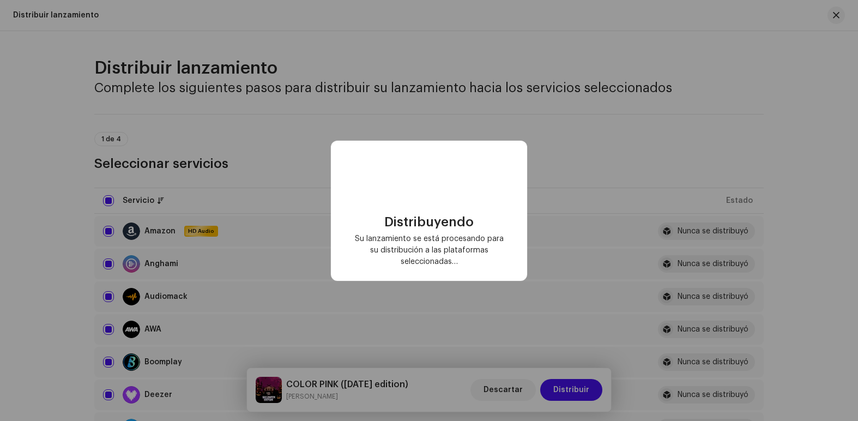
scroll to position [2084, 0]
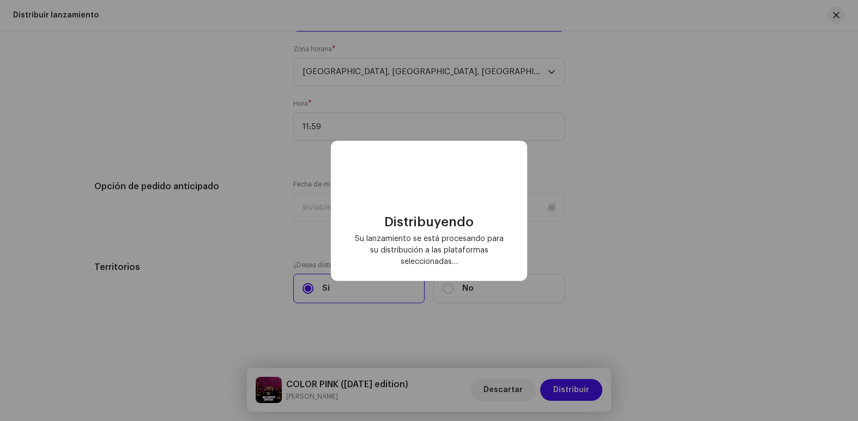
checkbox input "false"
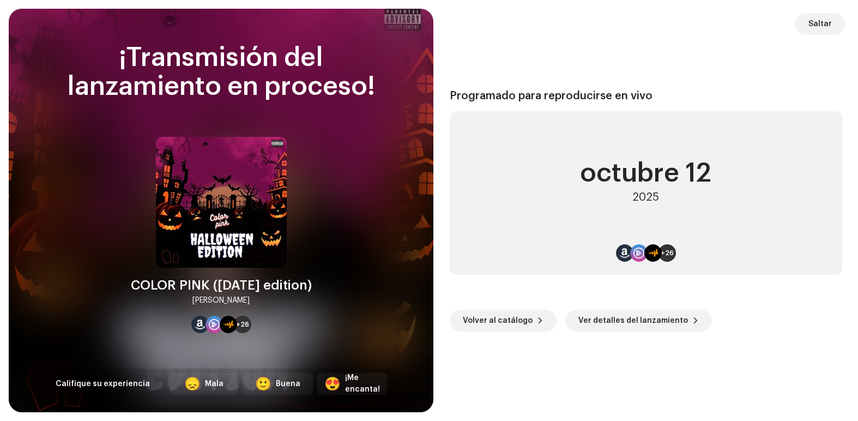
scroll to position [2084, 0]
